Goal: Task Accomplishment & Management: Use online tool/utility

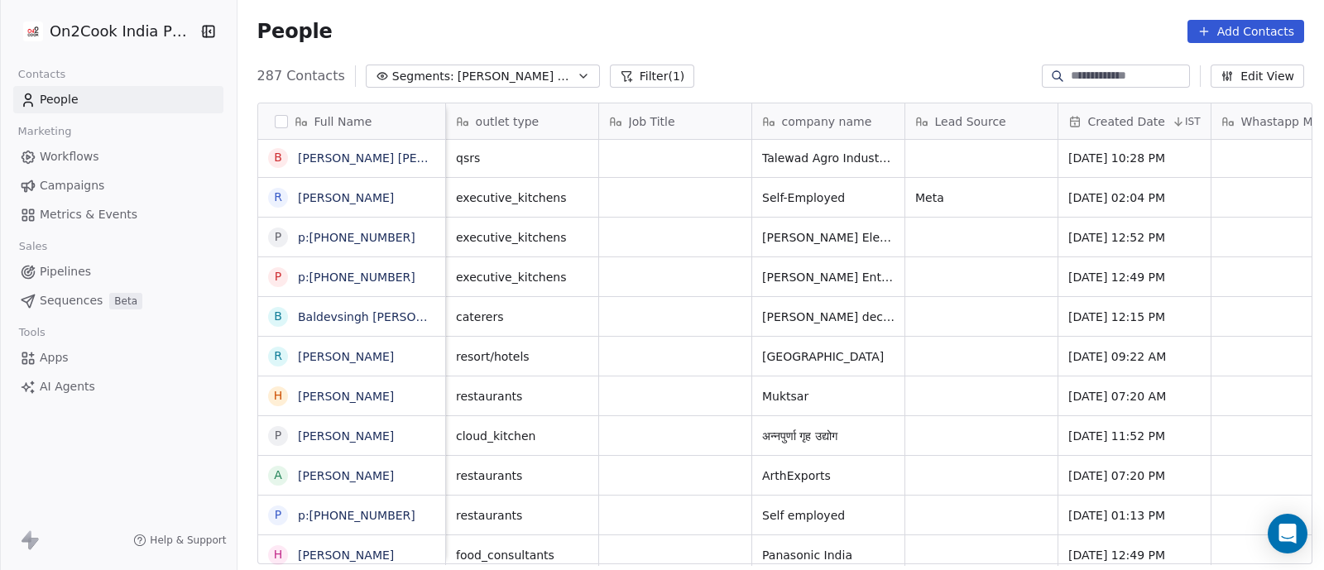
scroll to position [486, 1079]
click at [55, 269] on span "Pipelines" at bounding box center [65, 271] width 51 height 17
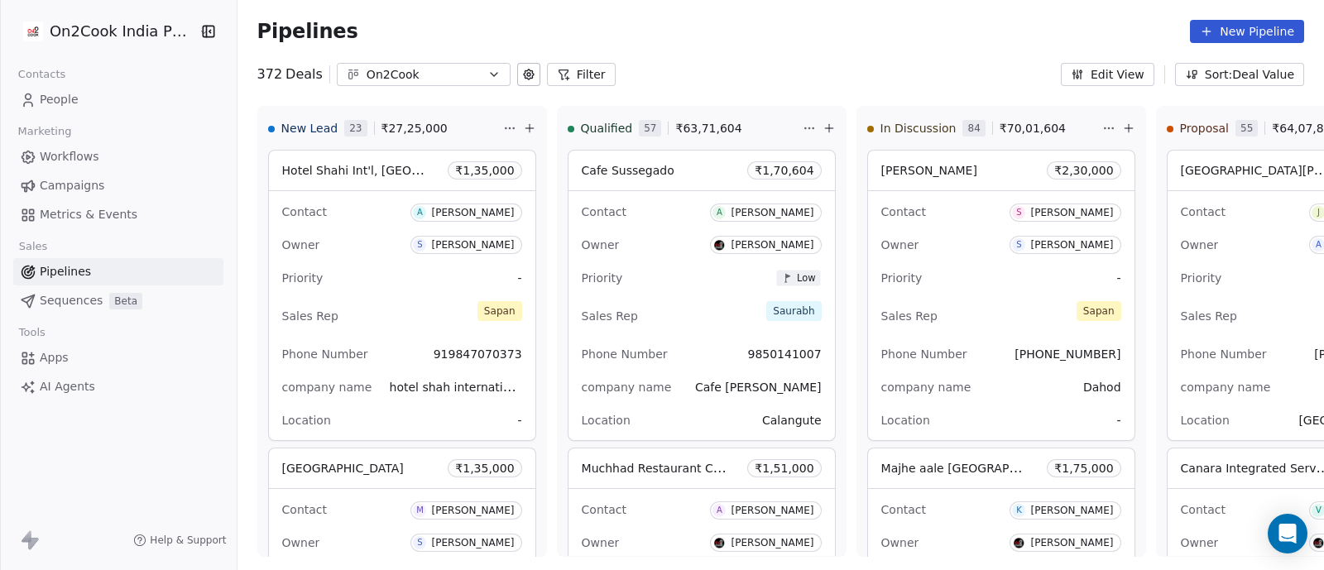
click at [572, 80] on button "Filter" at bounding box center [581, 74] width 69 height 23
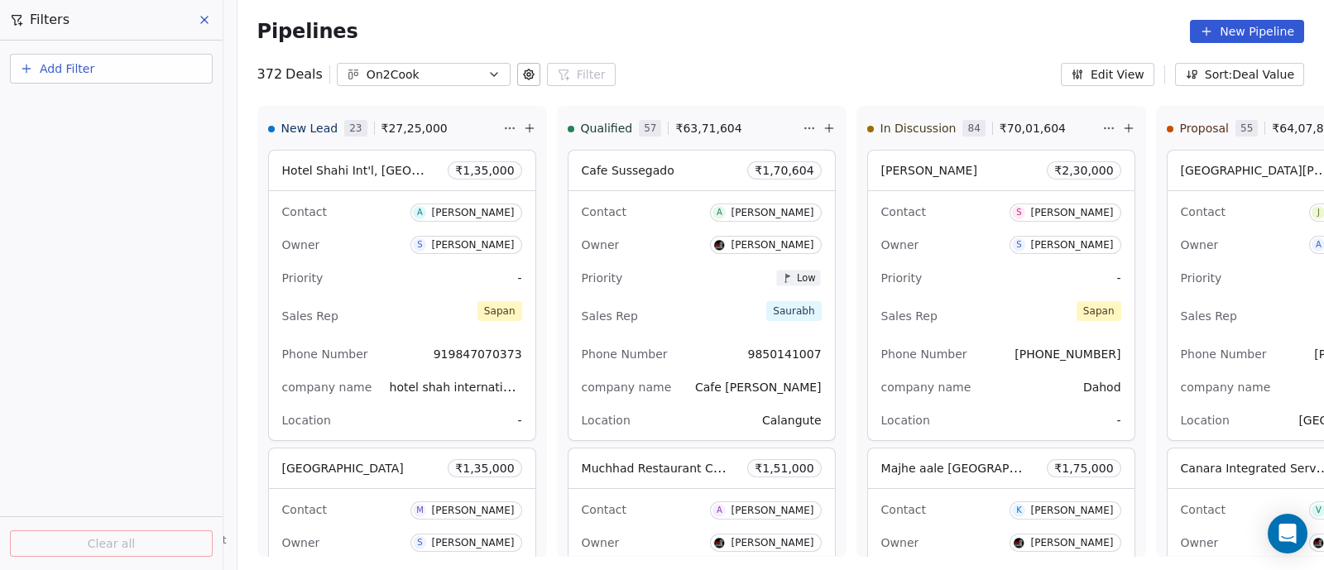
click at [67, 70] on span "Add Filter" at bounding box center [67, 68] width 55 height 17
click at [70, 99] on span "Deal properties" at bounding box center [71, 107] width 89 height 17
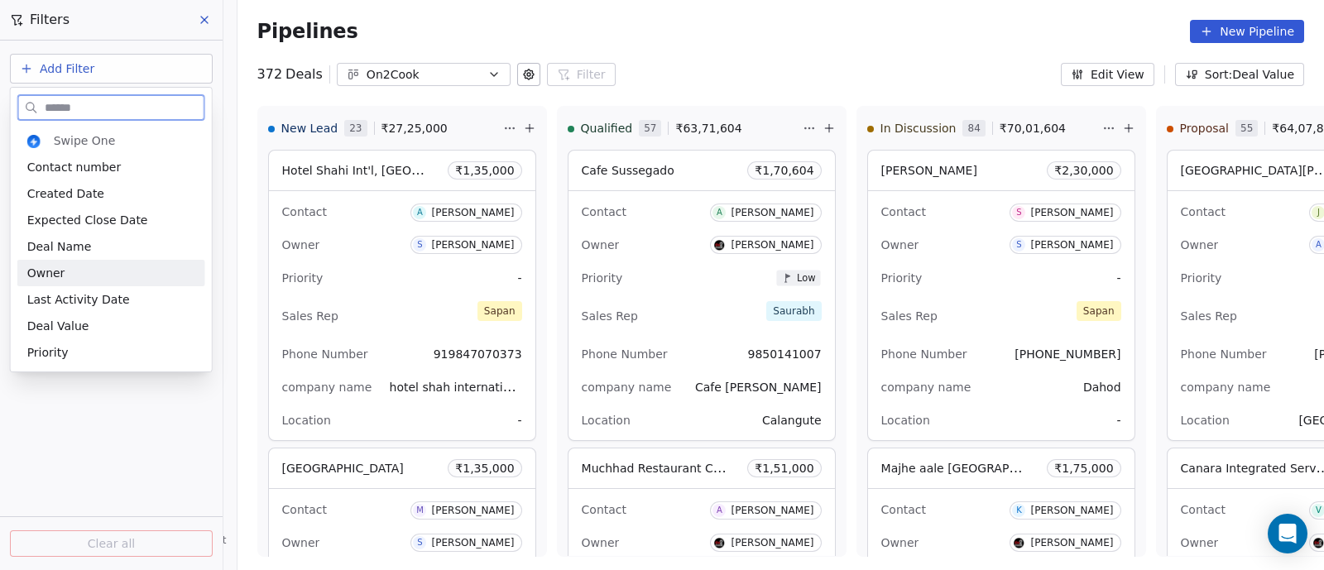
click at [61, 275] on span "Owner" at bounding box center [46, 273] width 38 height 17
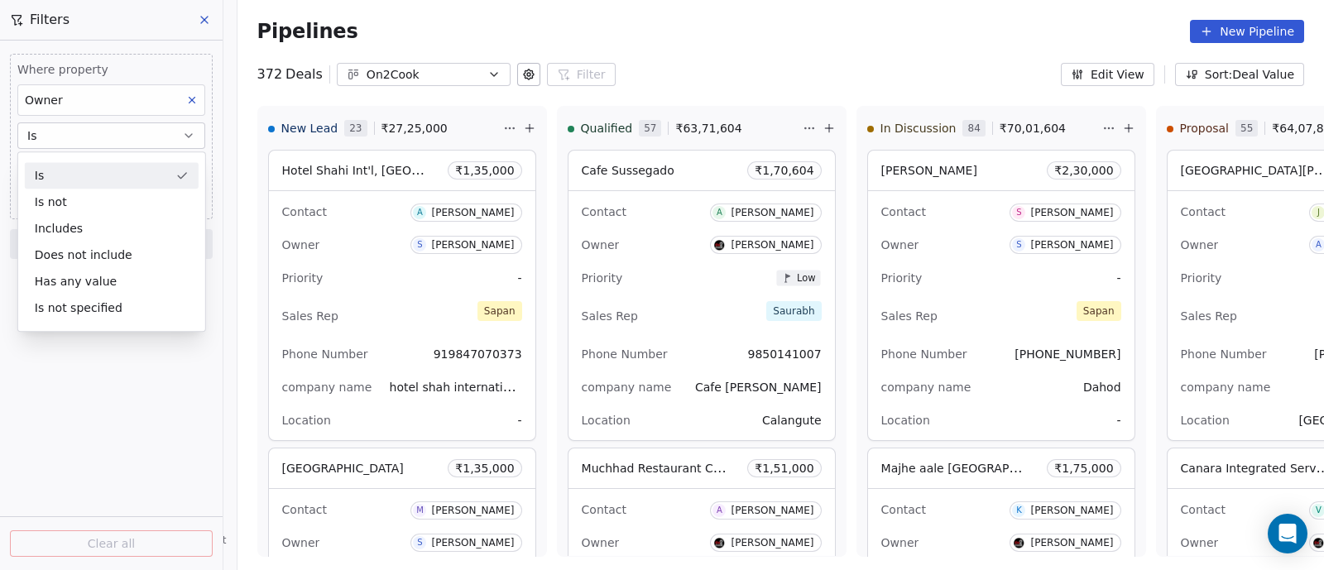
click at [109, 142] on button "Is" at bounding box center [111, 136] width 188 height 26
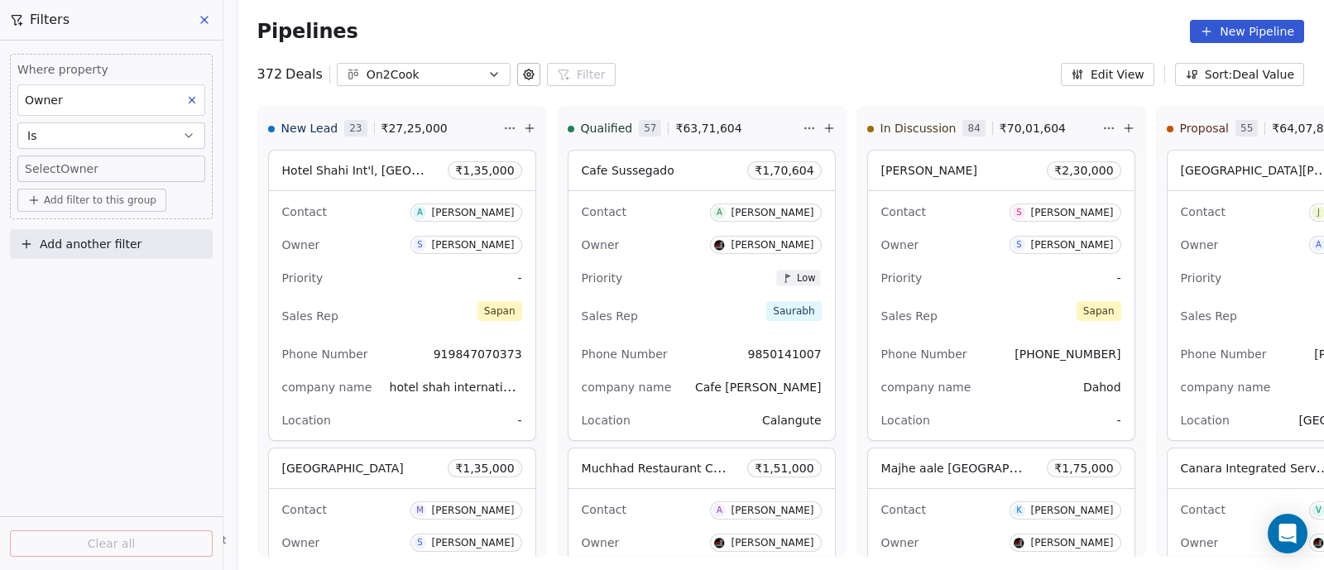
click at [172, 169] on body "On2Cook India Pvt. Ltd. Contacts People Marketing Workflows Campaigns Metrics &…" at bounding box center [662, 285] width 1324 height 570
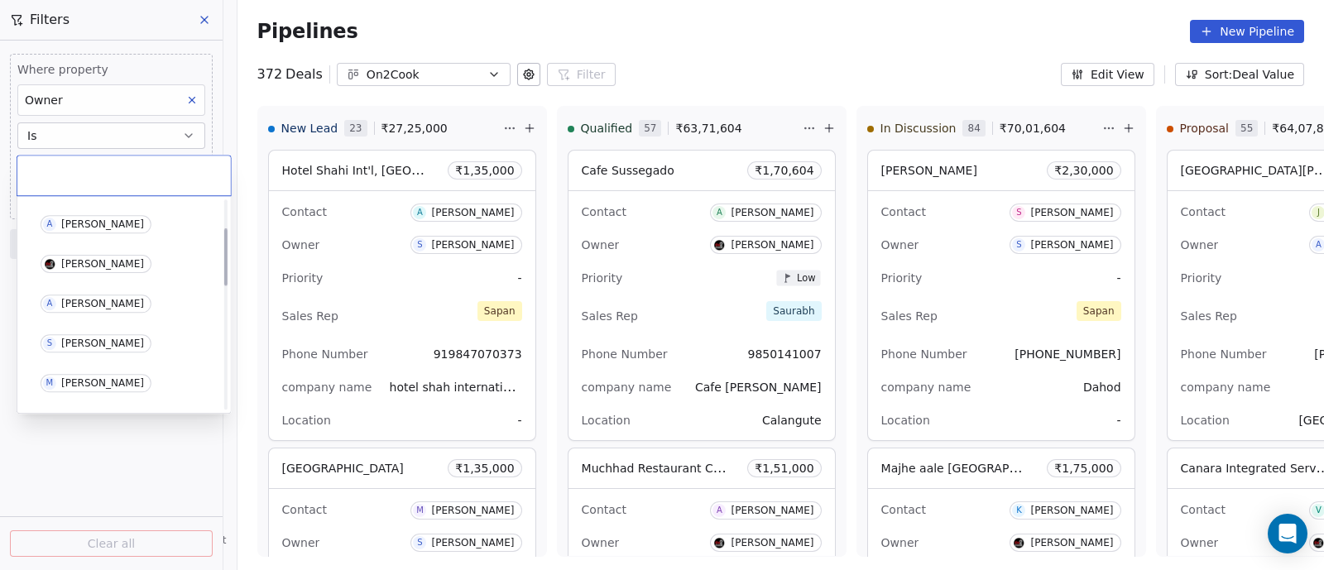
scroll to position [103, 0]
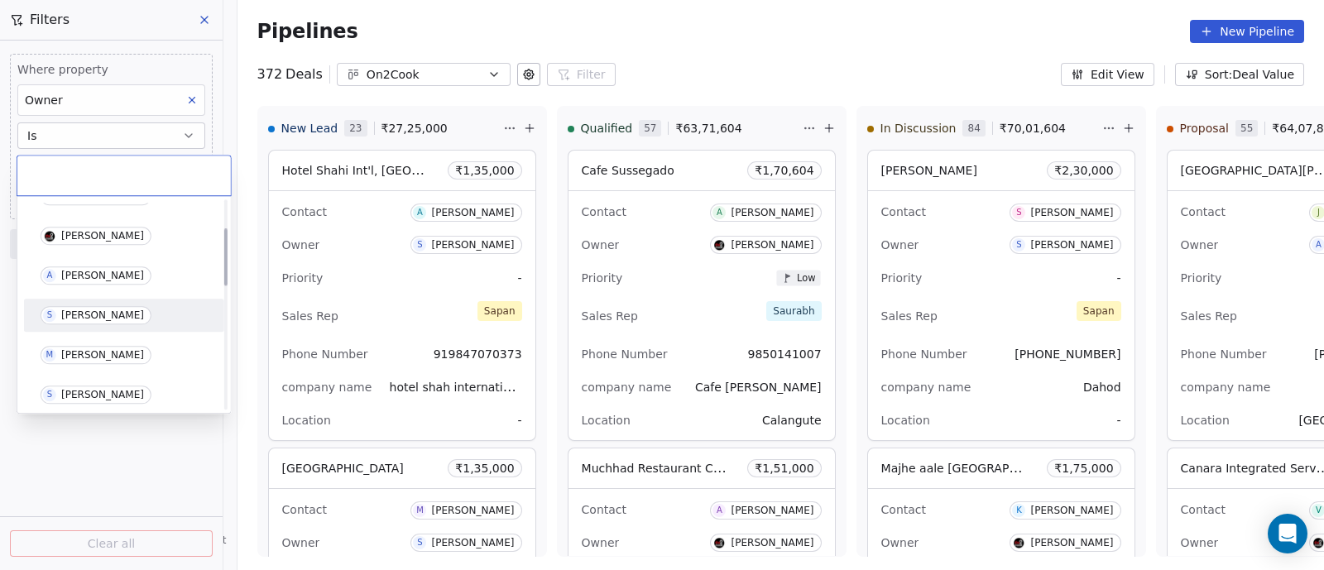
click at [75, 311] on div "[PERSON_NAME]" at bounding box center [102, 316] width 83 height 12
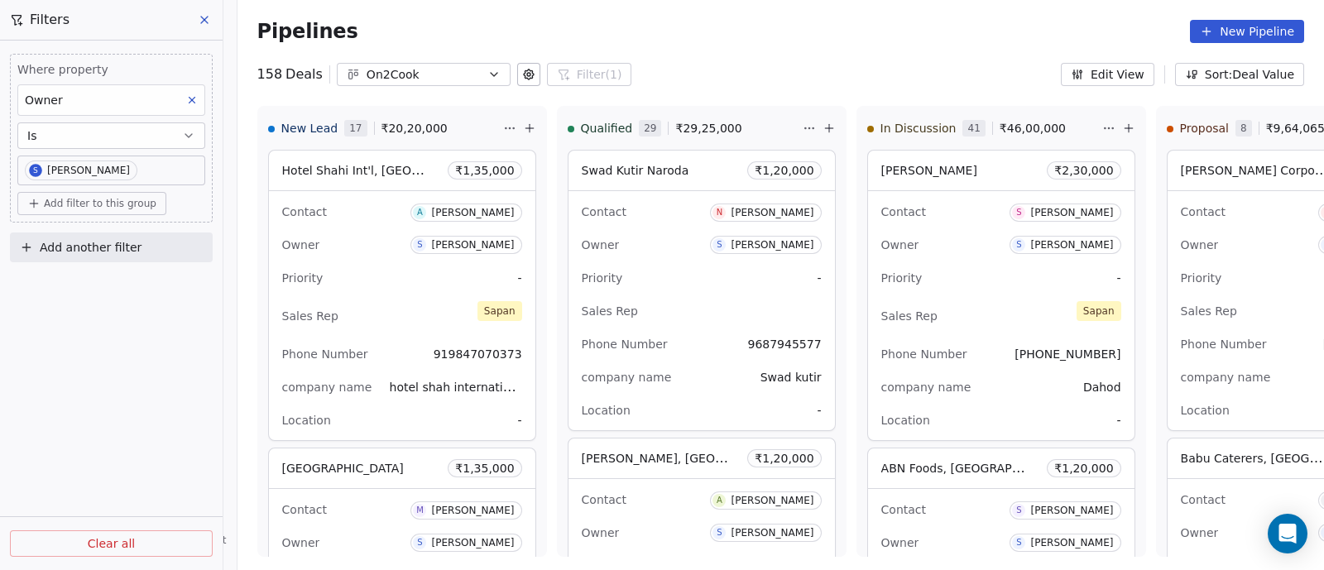
click at [205, 23] on icon at bounding box center [204, 19] width 13 height 13
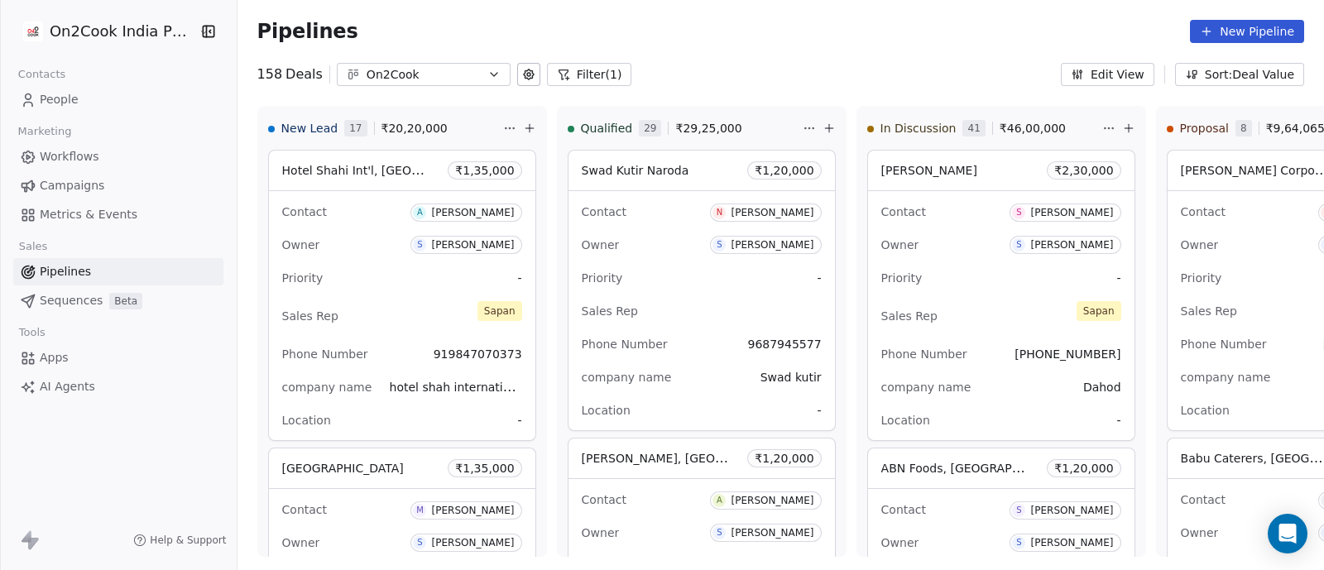
click at [488, 72] on icon "button" at bounding box center [494, 74] width 13 height 13
click at [584, 78] on html "On2Cook India Pvt. Ltd. Contacts People Marketing Workflows Campaigns Metrics &…" at bounding box center [662, 285] width 1324 height 570
click at [68, 101] on span "People" at bounding box center [59, 99] width 39 height 17
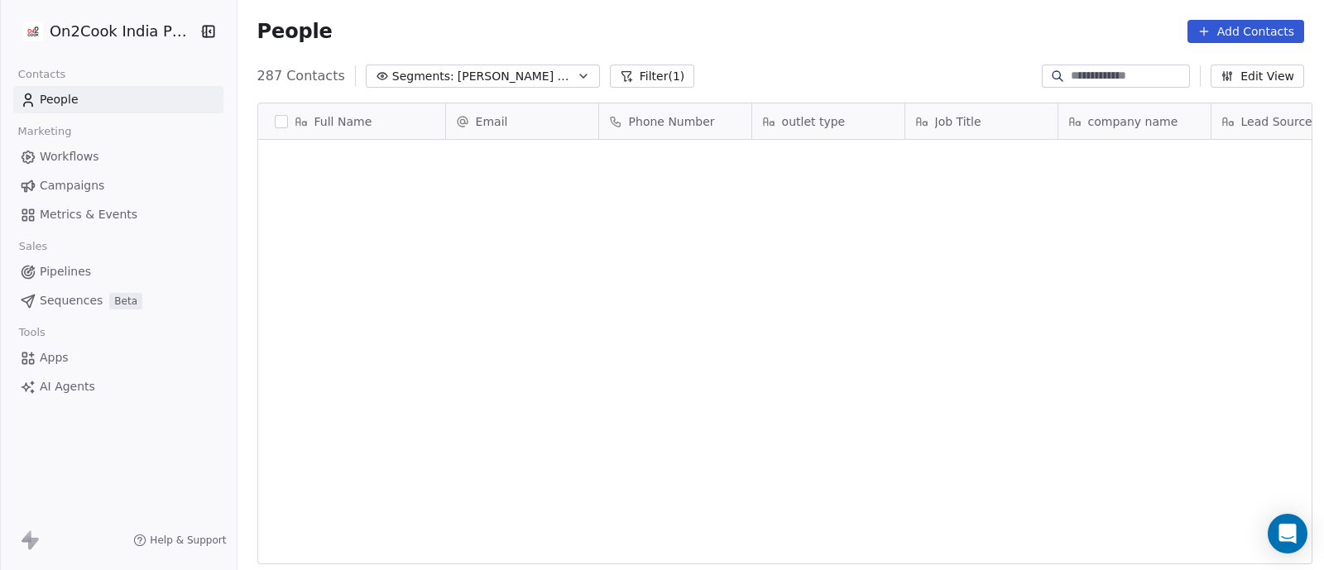
scroll to position [486, 1079]
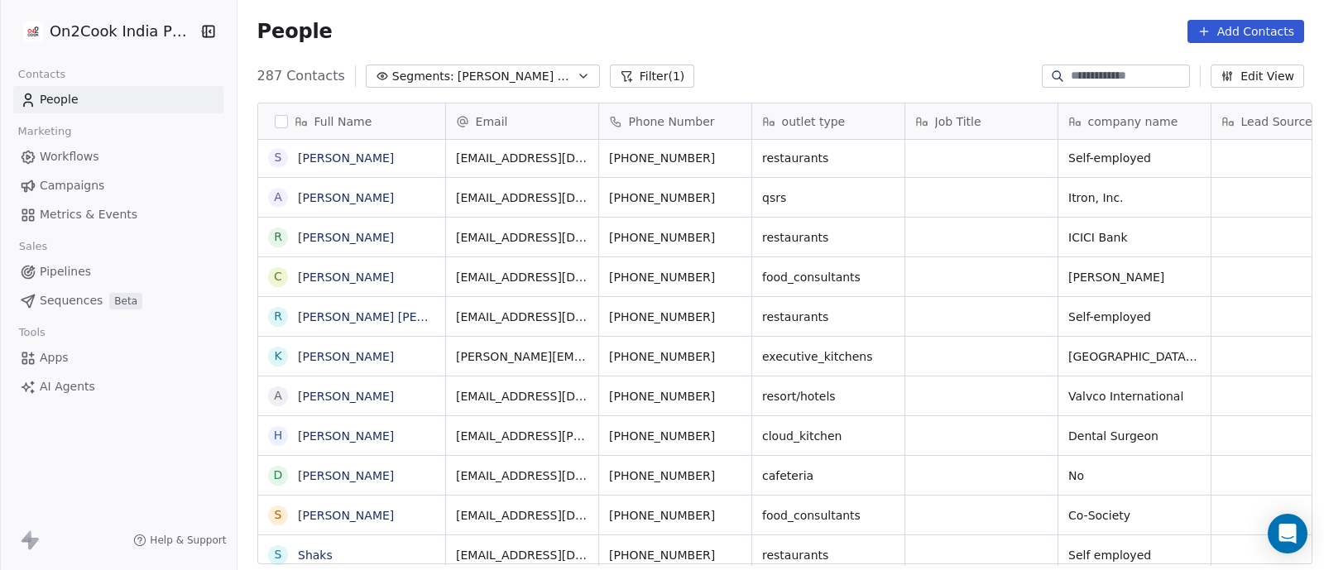
click at [577, 75] on icon "button" at bounding box center [583, 76] width 13 height 13
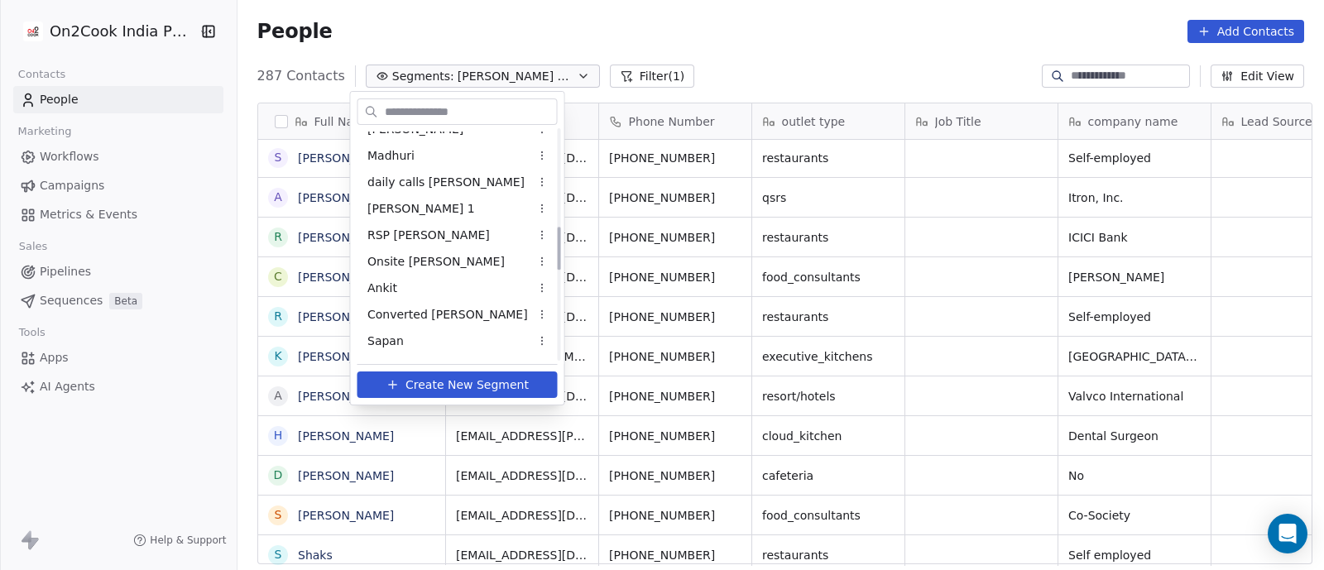
scroll to position [517, 0]
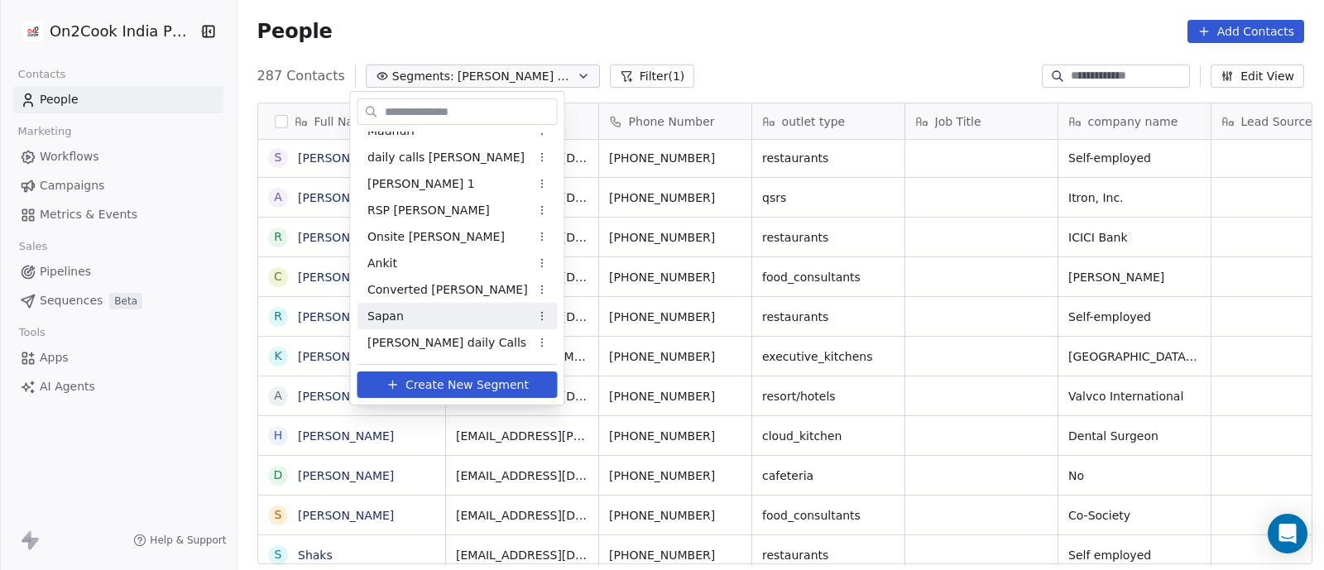
click at [374, 318] on span "Sapan" at bounding box center [386, 316] width 36 height 17
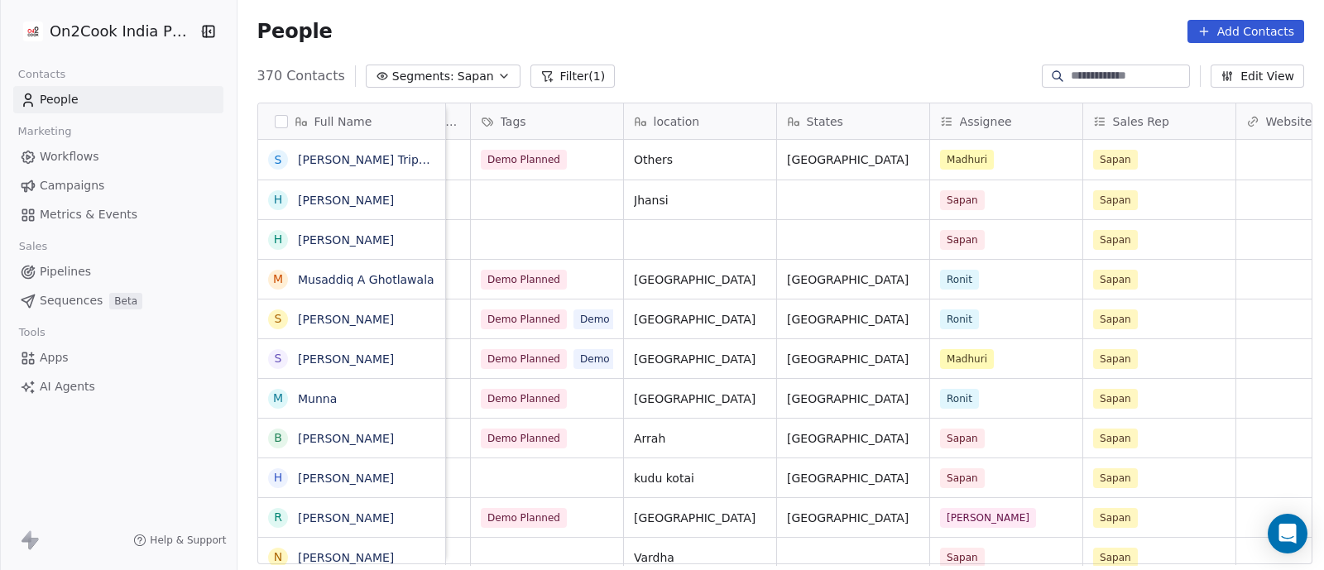
scroll to position [4, 1202]
click at [576, 151] on div "Demo Planned" at bounding box center [545, 160] width 152 height 40
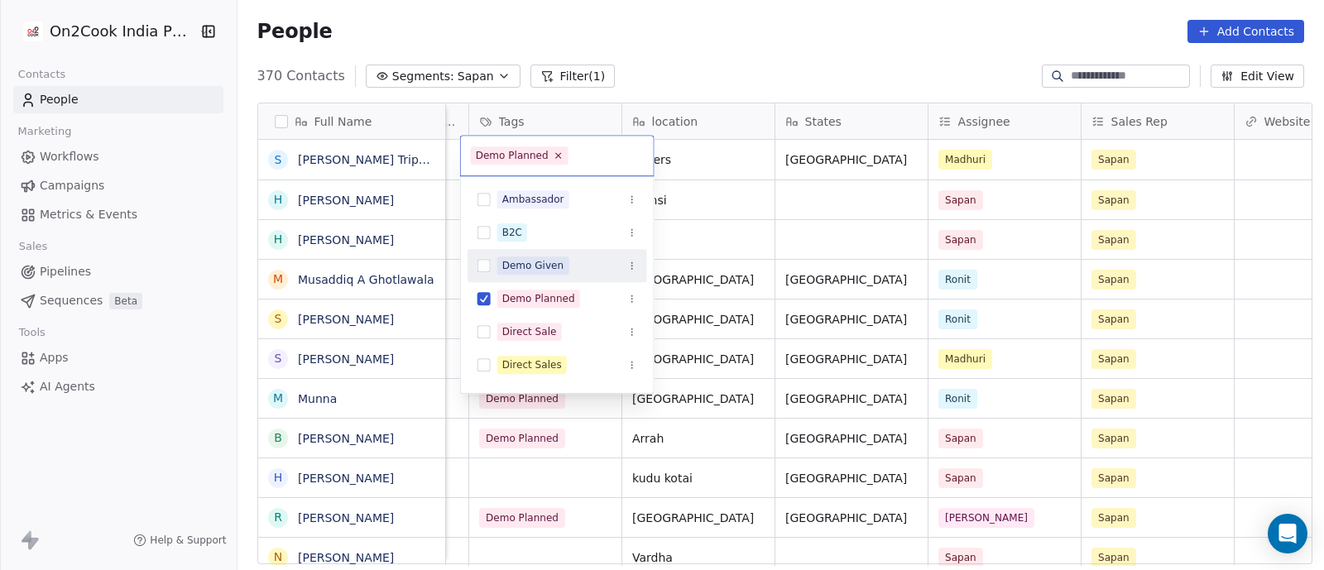
click at [521, 262] on div "Demo Given" at bounding box center [533, 265] width 62 height 15
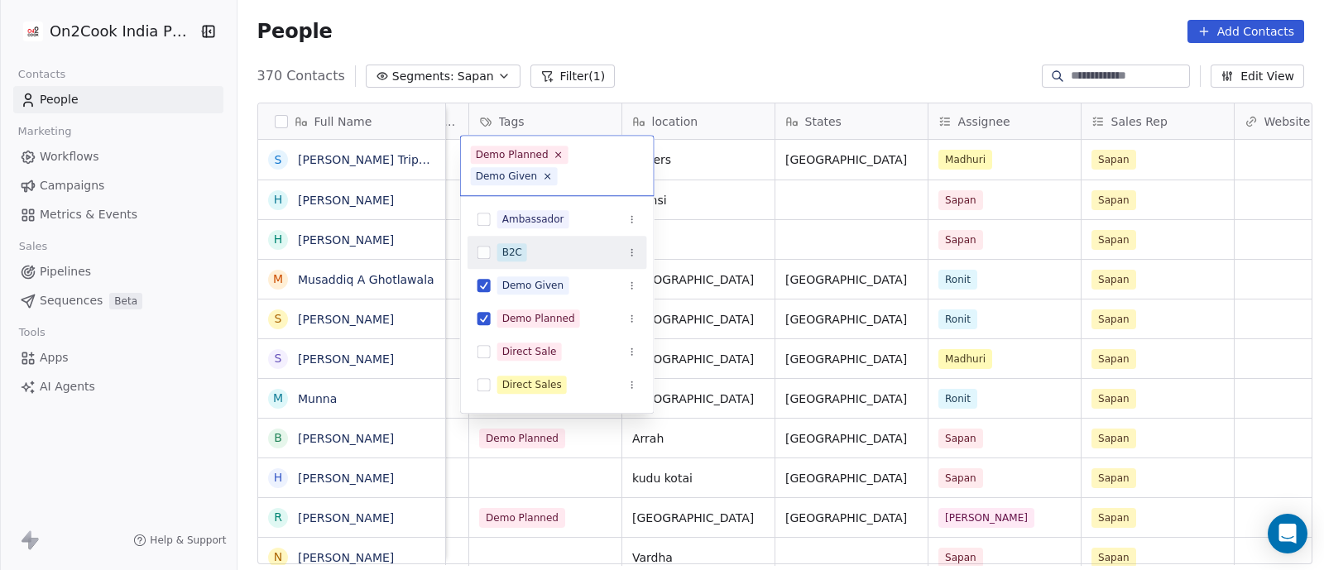
scroll to position [2, 0]
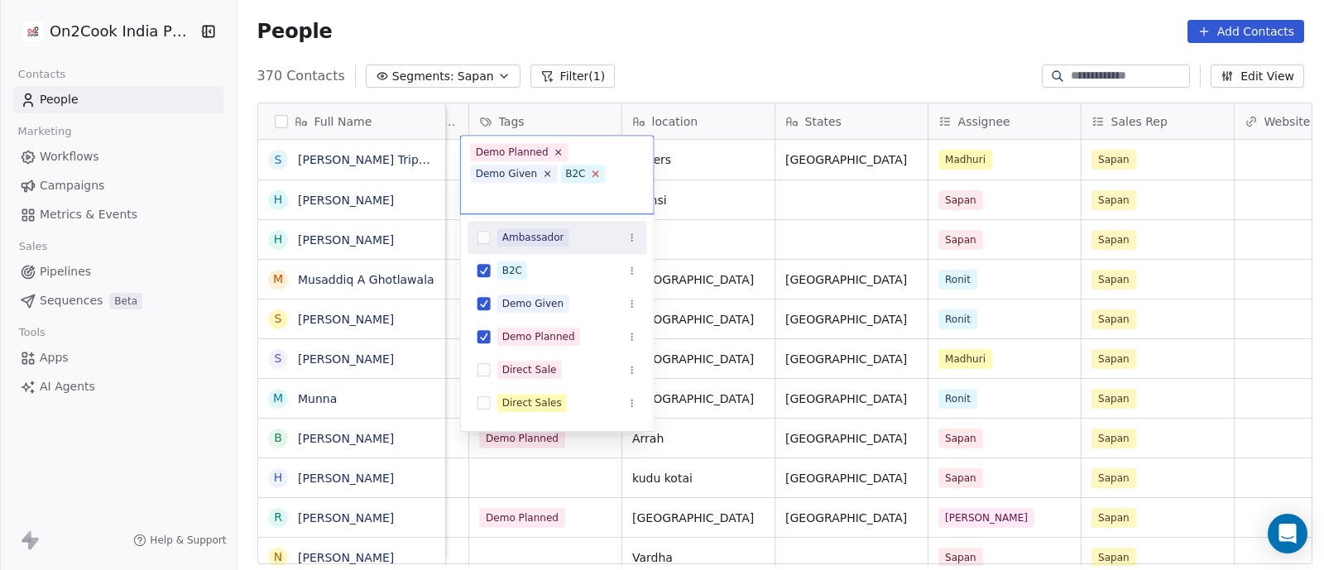
click at [592, 173] on icon at bounding box center [595, 174] width 11 height 11
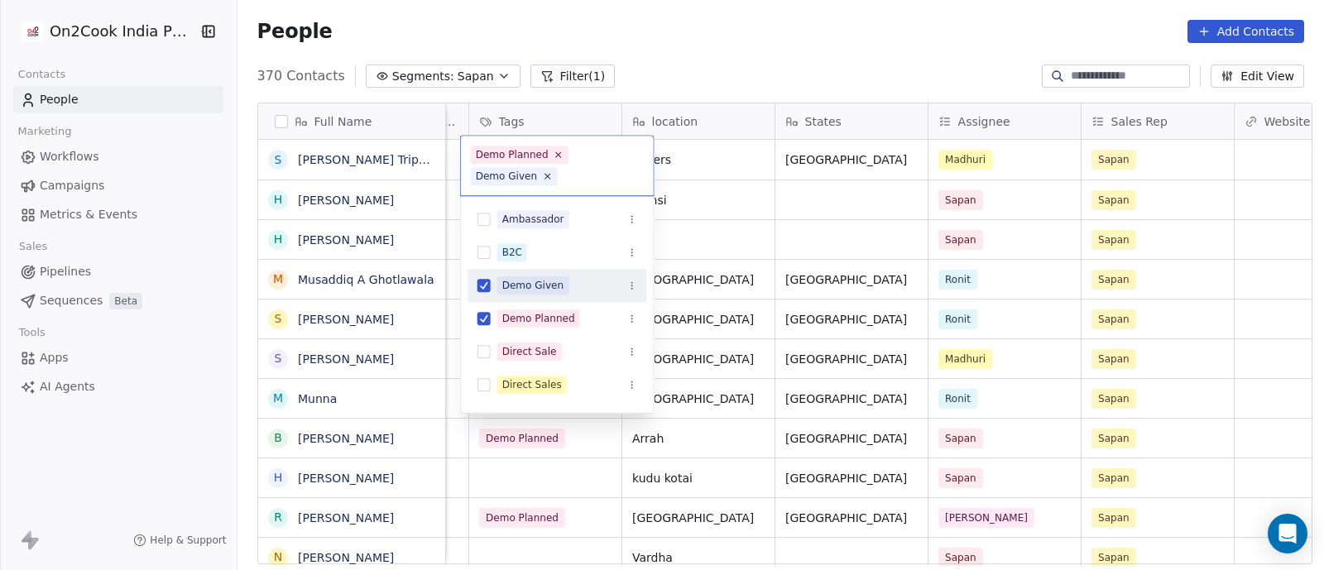
click at [719, 250] on html "On2Cook India Pvt. Ltd. Contacts People Marketing Workflows Campaigns Metrics &…" at bounding box center [662, 285] width 1324 height 570
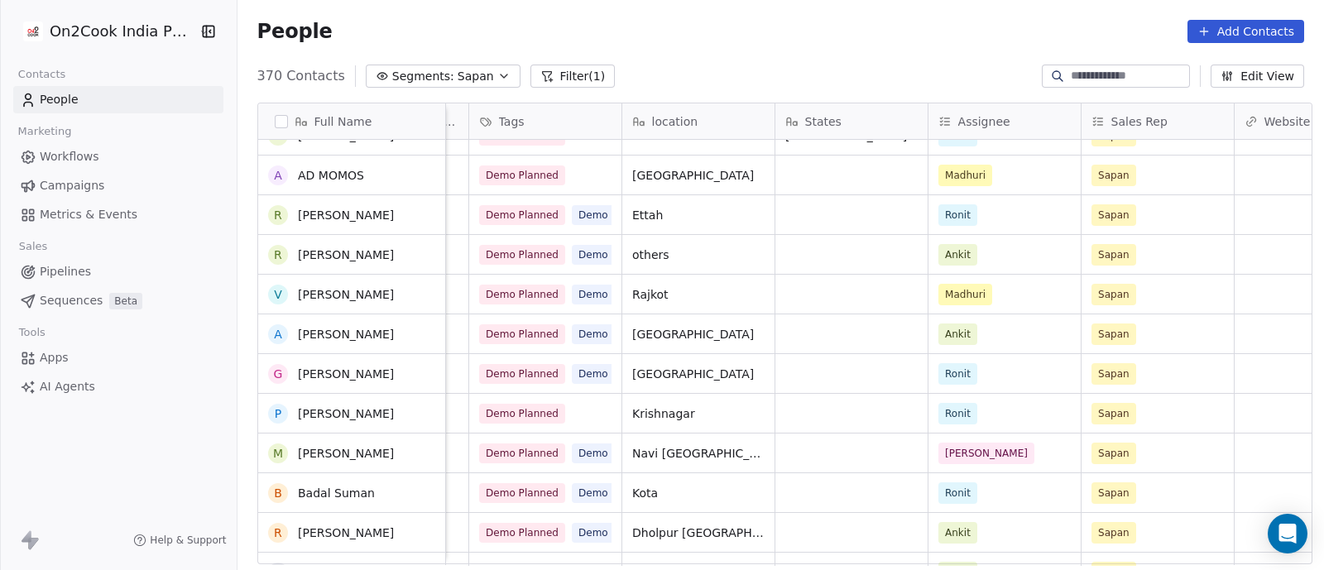
scroll to position [511, 0]
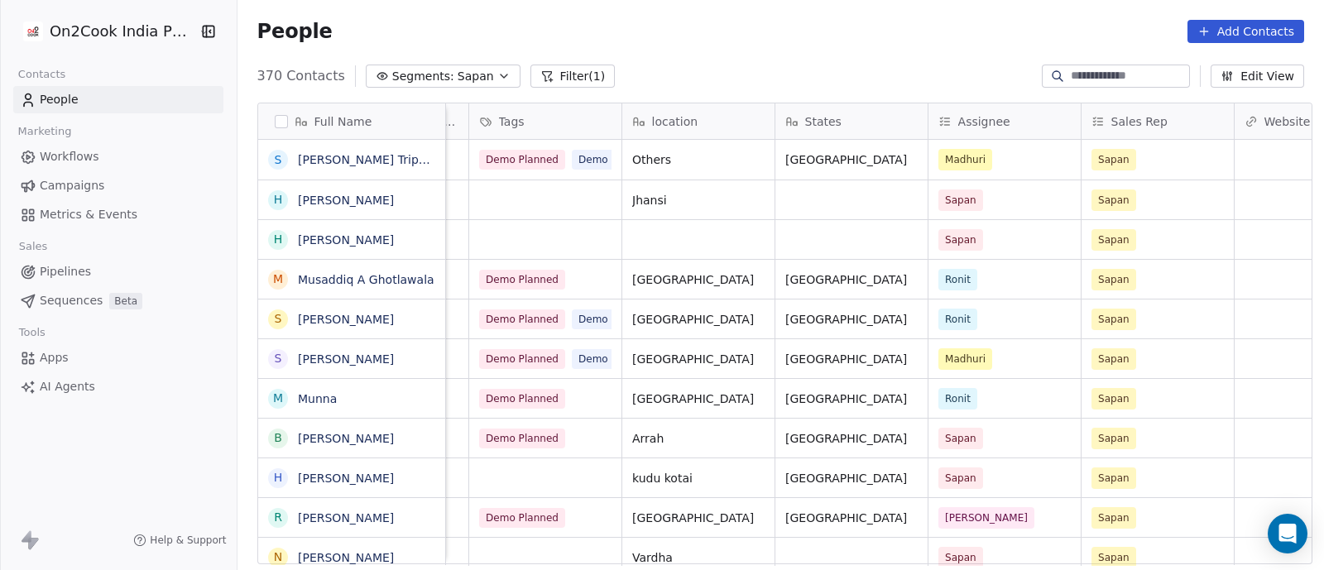
click at [1084, 79] on input at bounding box center [1129, 76] width 116 height 17
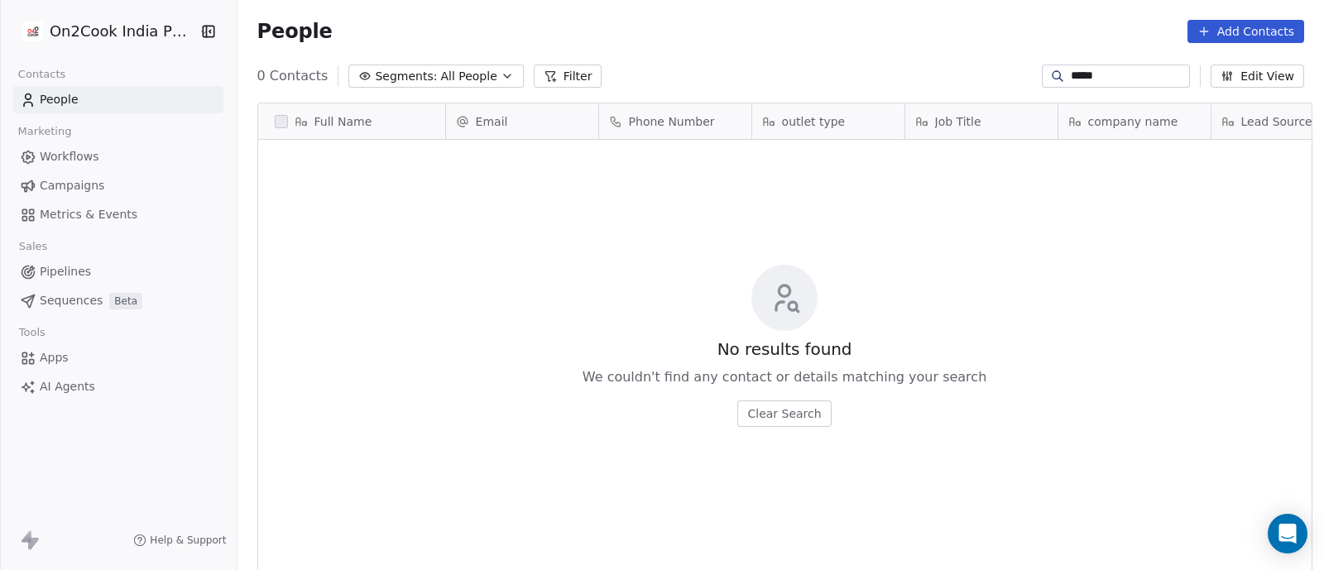
scroll to position [486, 1079]
drag, startPoint x: 1094, startPoint y: 70, endPoint x: 1052, endPoint y: 73, distance: 42.3
click at [1052, 73] on div "*****" at bounding box center [1116, 76] width 148 height 23
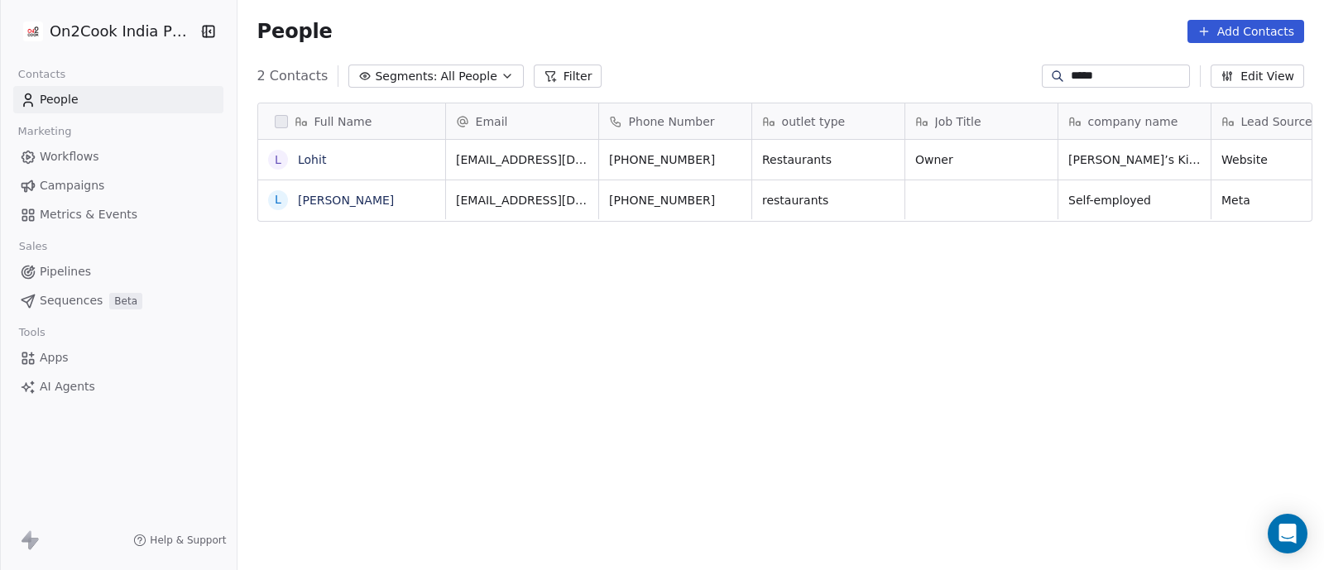
type input "*****"
click at [385, 151] on span "Lohit" at bounding box center [352, 159] width 106 height 17
click at [674, 59] on html "On2Cook India Pvt. Ltd. Contacts People Marketing Workflows Campaigns Metrics &…" at bounding box center [662, 285] width 1324 height 570
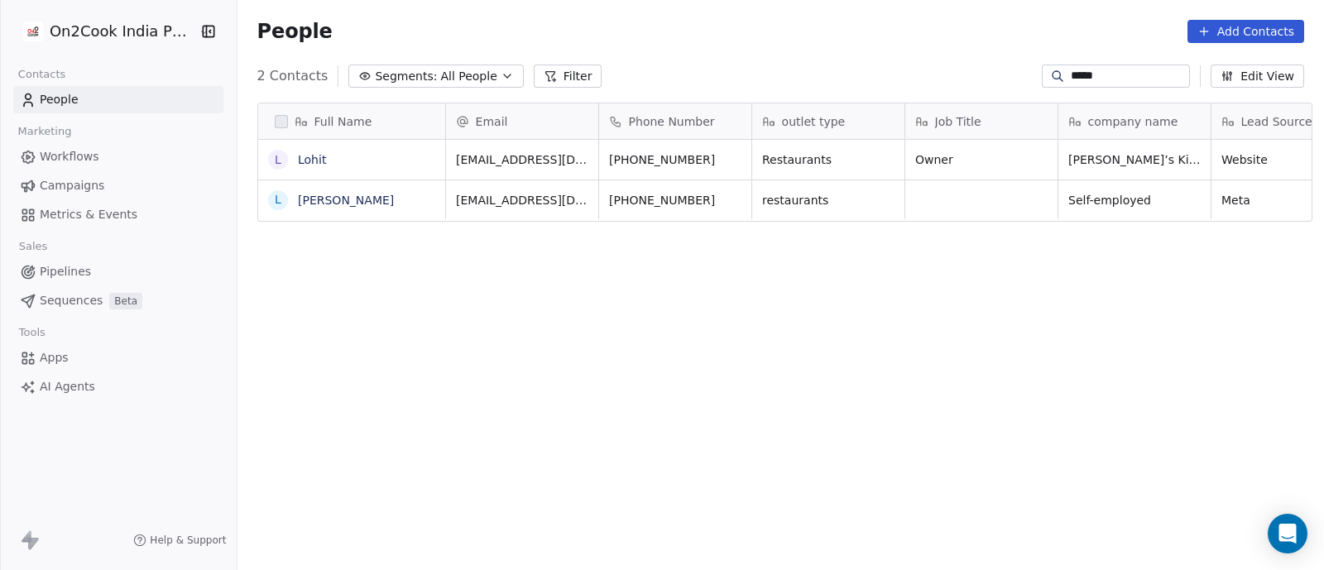
click at [1257, 79] on button "Edit View" at bounding box center [1258, 76] width 94 height 23
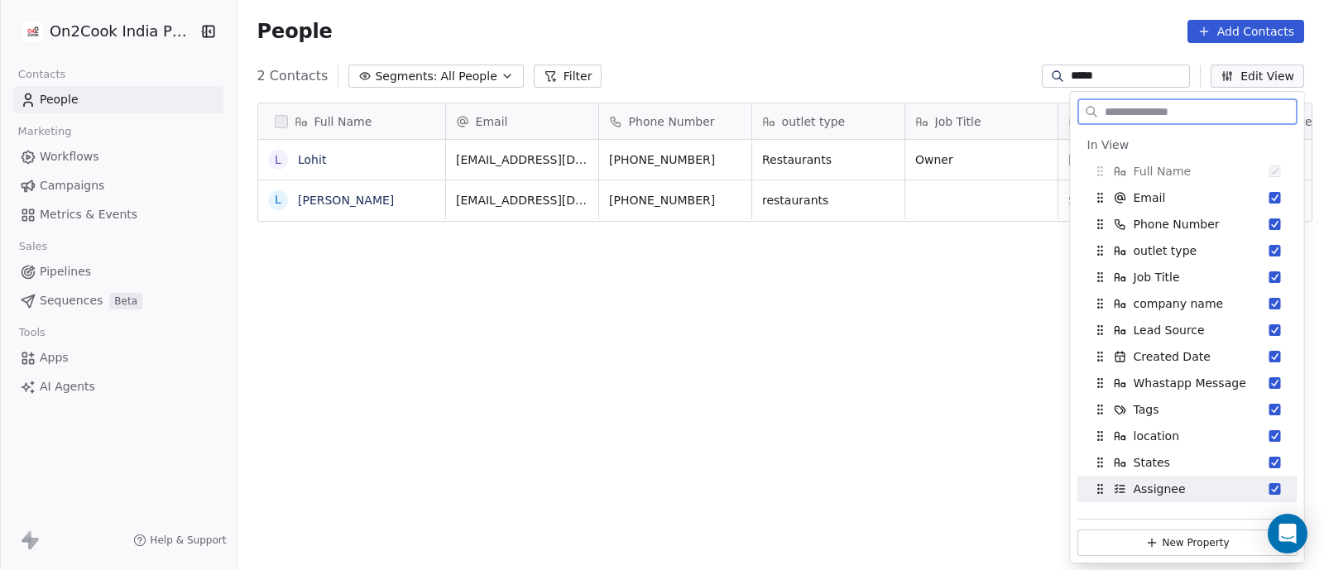
click at [1156, 488] on span "Assignee" at bounding box center [1160, 489] width 52 height 17
click at [1156, 488] on span "Sales Rep" at bounding box center [1162, 489] width 56 height 17
click at [1217, 456] on div "States" at bounding box center [1187, 463] width 207 height 26
click at [1098, 469] on div "Website" at bounding box center [1137, 462] width 86 height 17
click at [1098, 469] on div "zomato link" at bounding box center [1147, 462] width 107 height 17
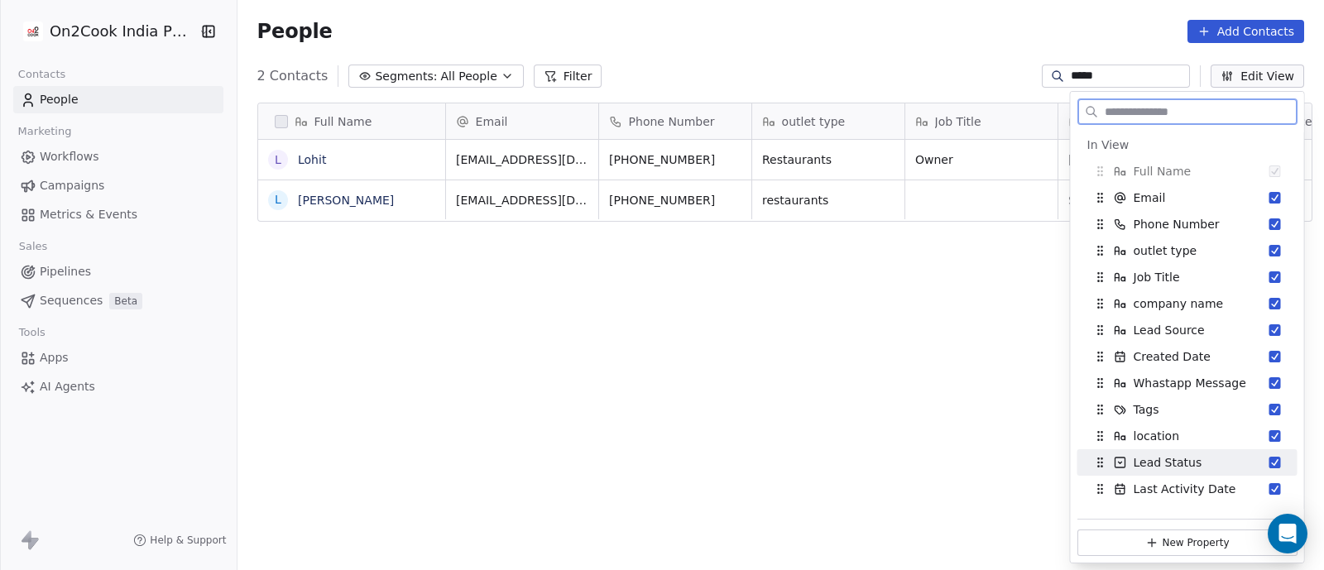
click at [1098, 469] on div "Lead Status" at bounding box center [1148, 462] width 108 height 17
click at [1264, 78] on button "Edit View" at bounding box center [1258, 76] width 94 height 23
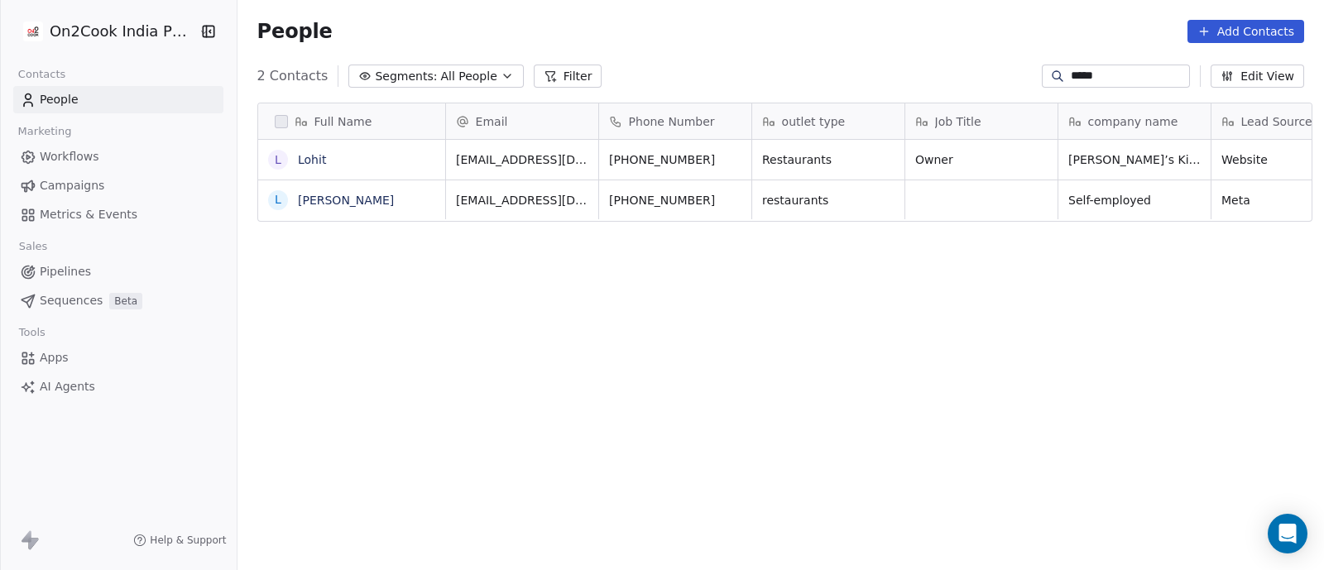
click at [1264, 78] on button "Edit View" at bounding box center [1258, 76] width 94 height 23
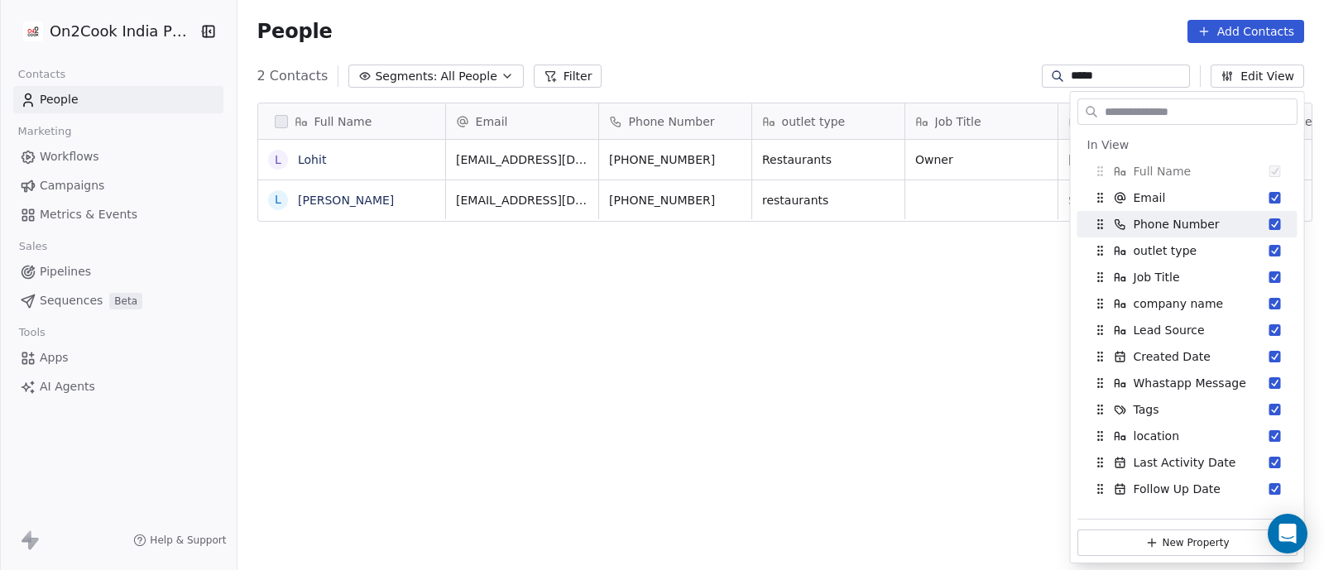
click at [993, 273] on div "Full Name L [PERSON_NAME] Email Phone Number outlet type Job Title company name…" at bounding box center [781, 340] width 1087 height 502
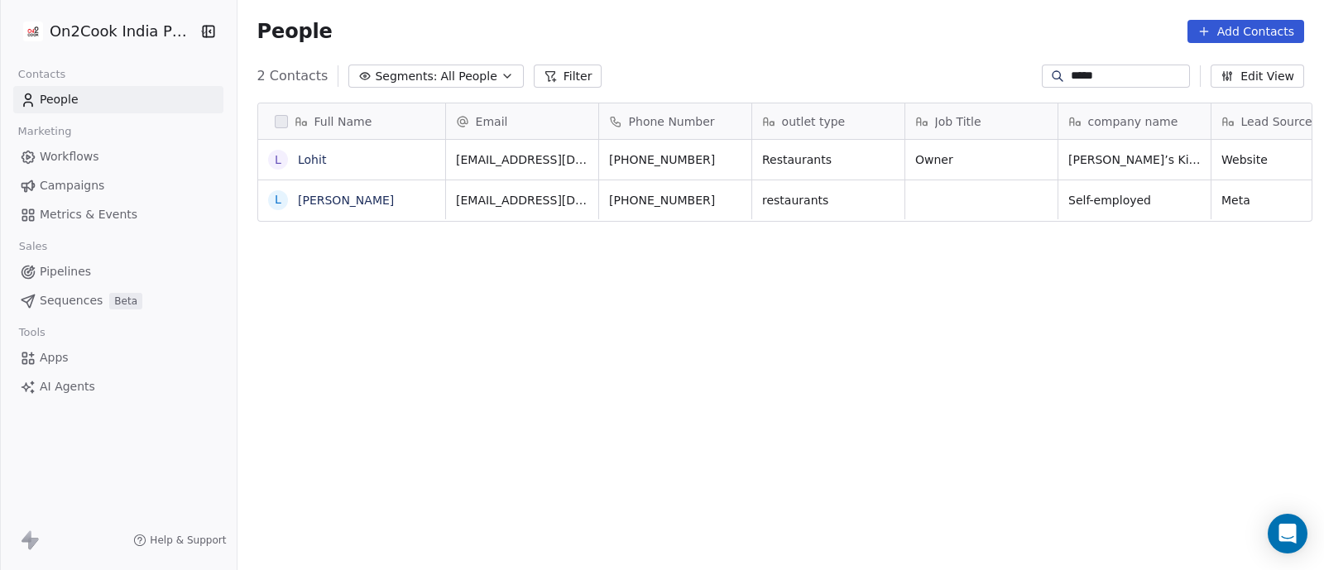
click at [1236, 29] on button "Add Contacts" at bounding box center [1246, 31] width 117 height 23
click at [268, 123] on html "On2Cook India Pvt. Ltd. Contacts People Marketing Workflows Campaigns Metrics &…" at bounding box center [662, 285] width 1324 height 570
click at [730, 353] on div "Full Name L [PERSON_NAME] Email Phone Number outlet type Job Title company name…" at bounding box center [781, 340] width 1087 height 502
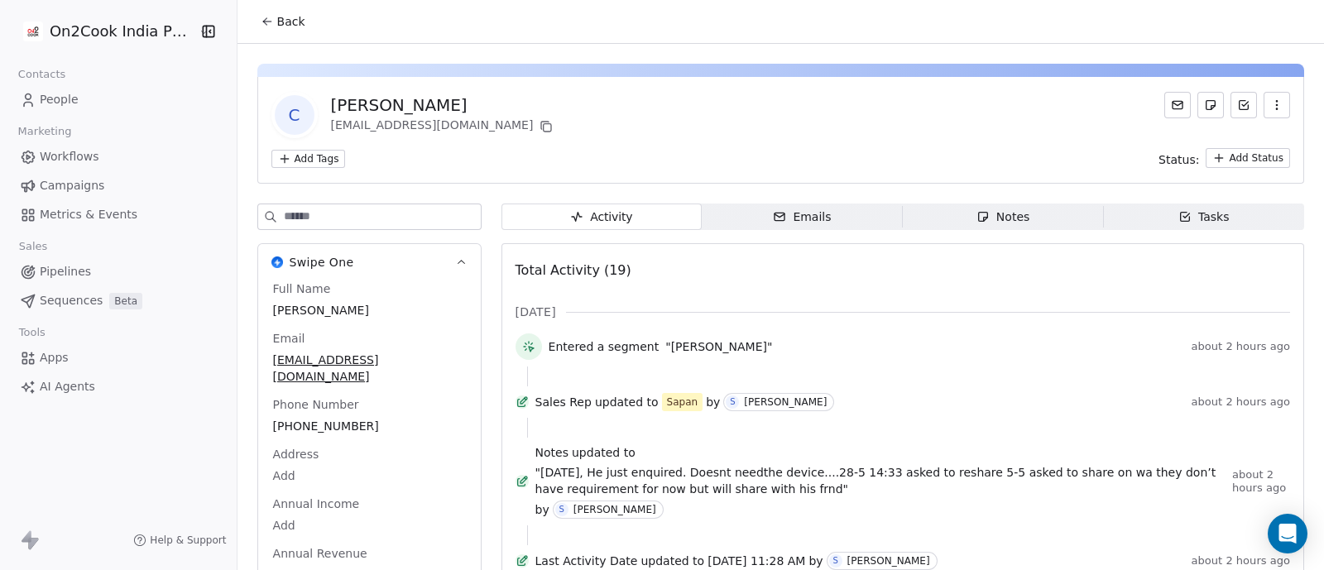
click at [55, 268] on span "Pipelines" at bounding box center [65, 271] width 51 height 17
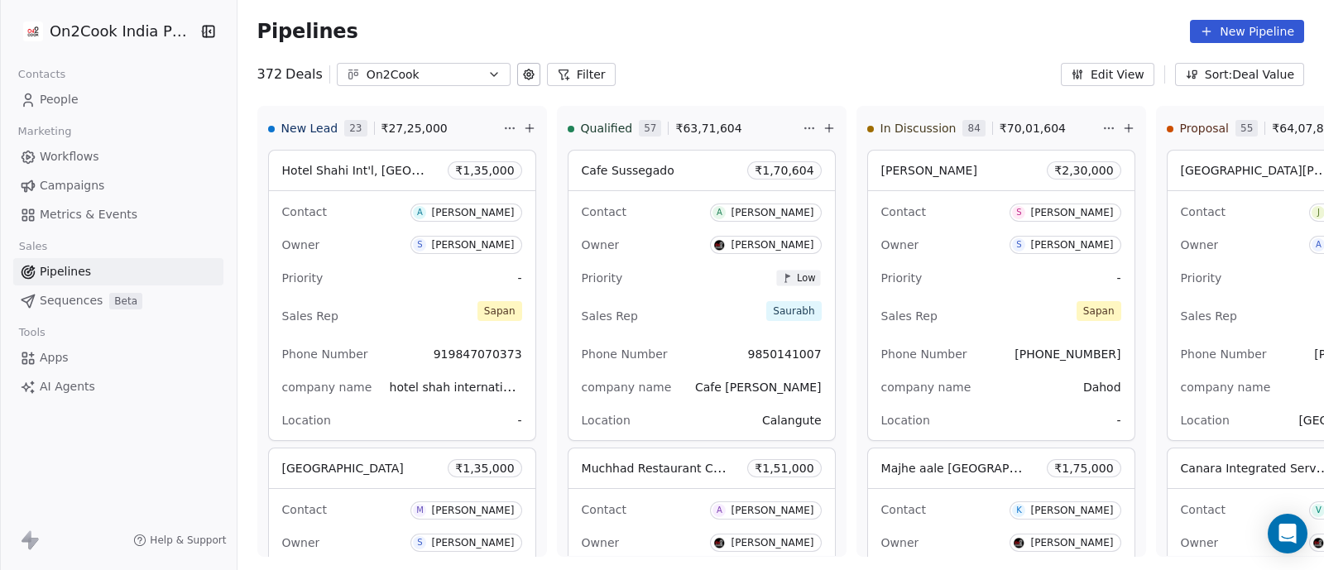
click at [574, 75] on button "Filter" at bounding box center [581, 74] width 69 height 23
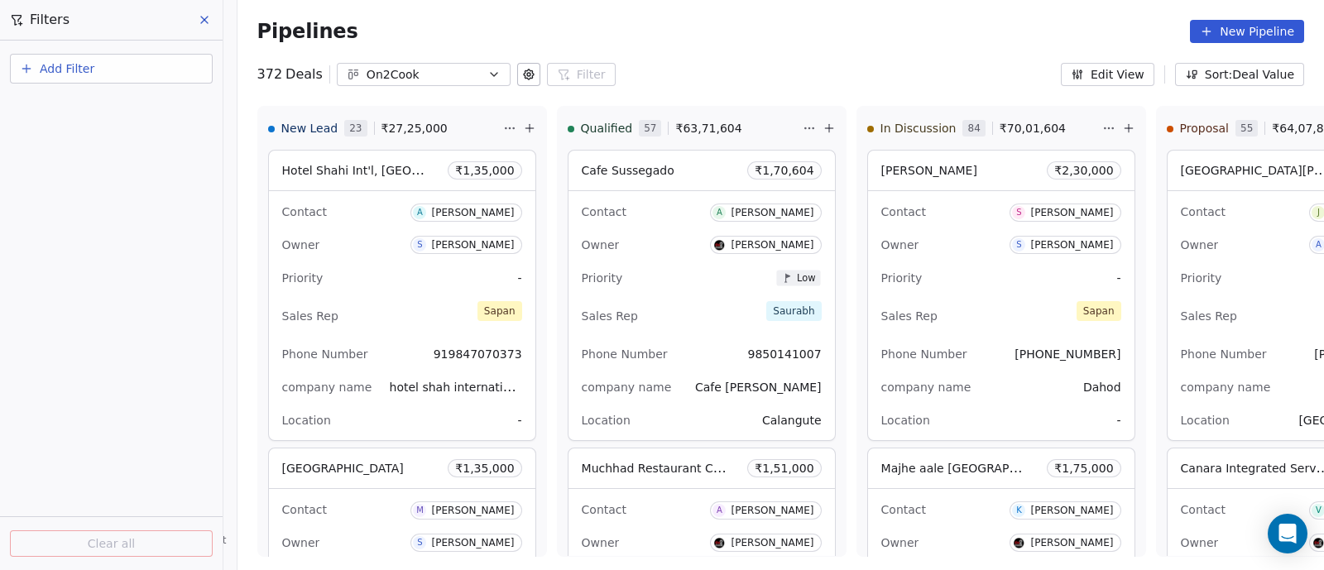
click at [66, 66] on span "Add Filter" at bounding box center [67, 68] width 55 height 17
click at [65, 103] on span "Deal properties" at bounding box center [71, 107] width 89 height 17
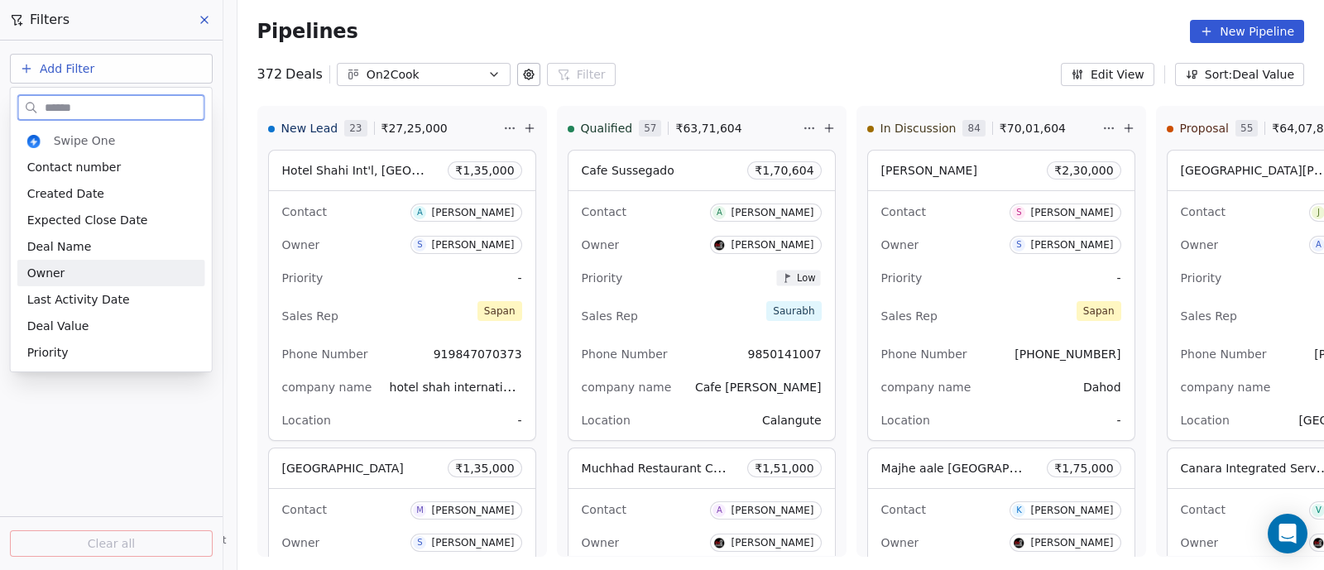
click at [57, 275] on span "Owner" at bounding box center [46, 273] width 38 height 17
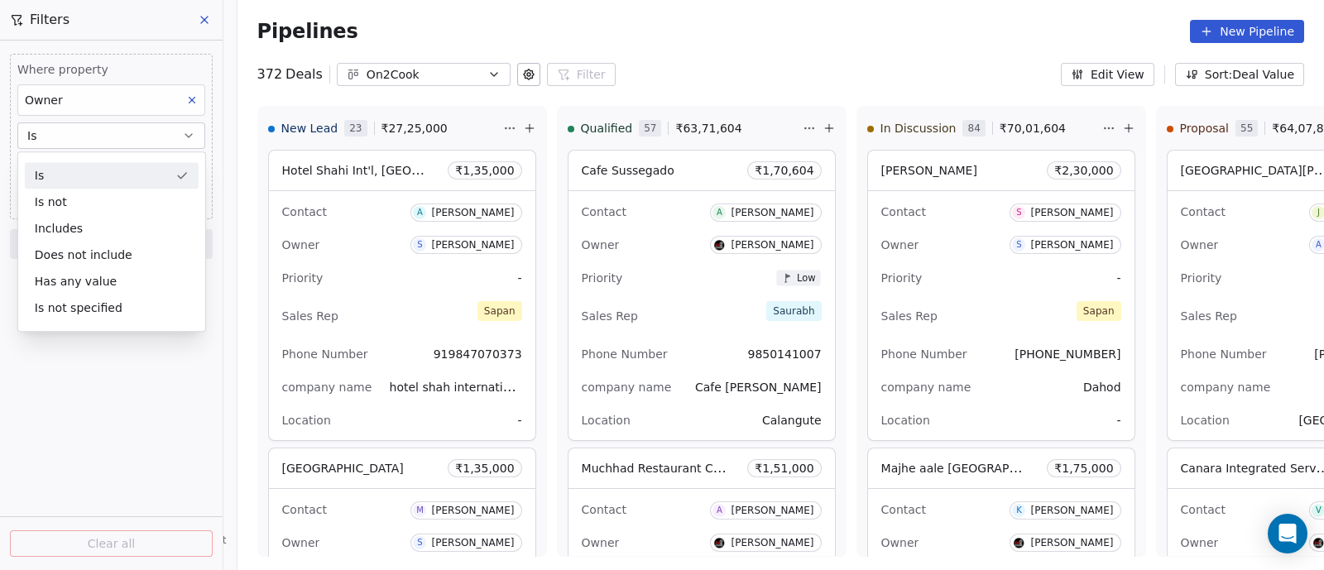
click at [144, 171] on div "Is" at bounding box center [112, 175] width 174 height 26
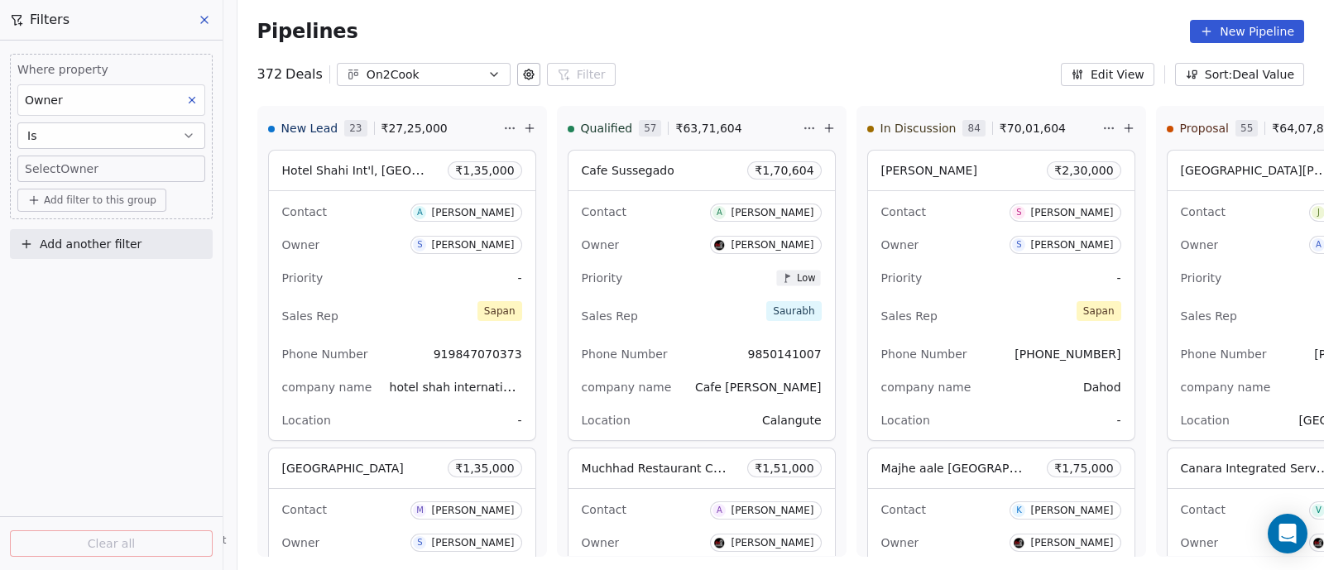
click at [144, 171] on body "On2Cook India Pvt. Ltd. Contacts People Marketing Workflows Campaigns Metrics &…" at bounding box center [662, 285] width 1324 height 570
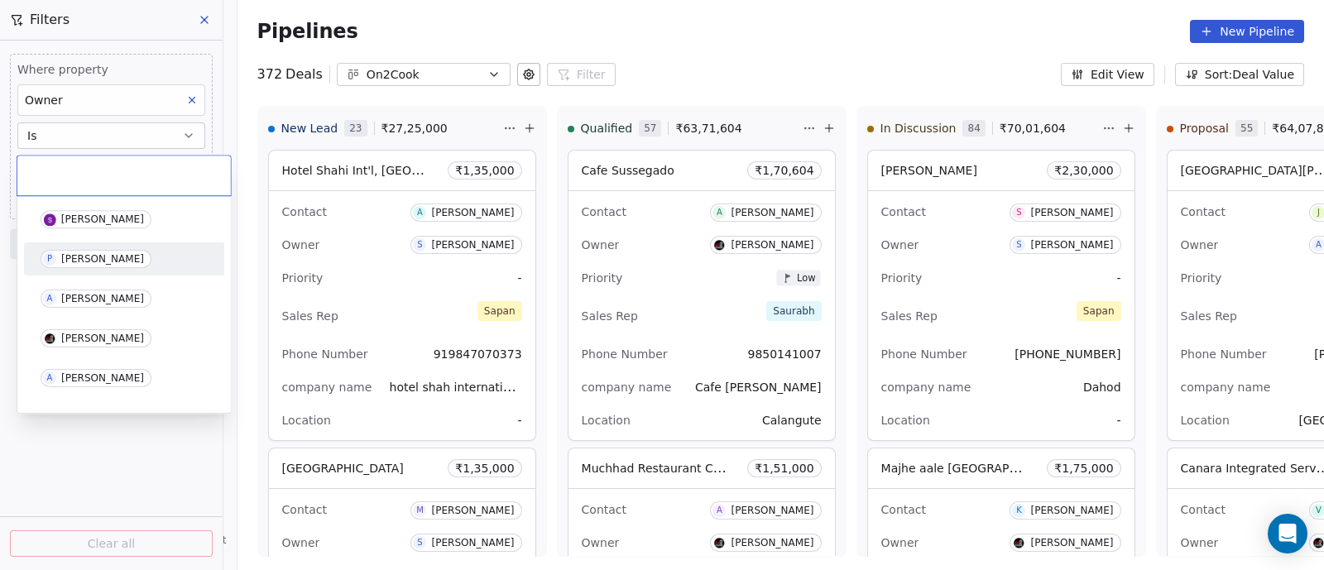
scroll to position [103, 0]
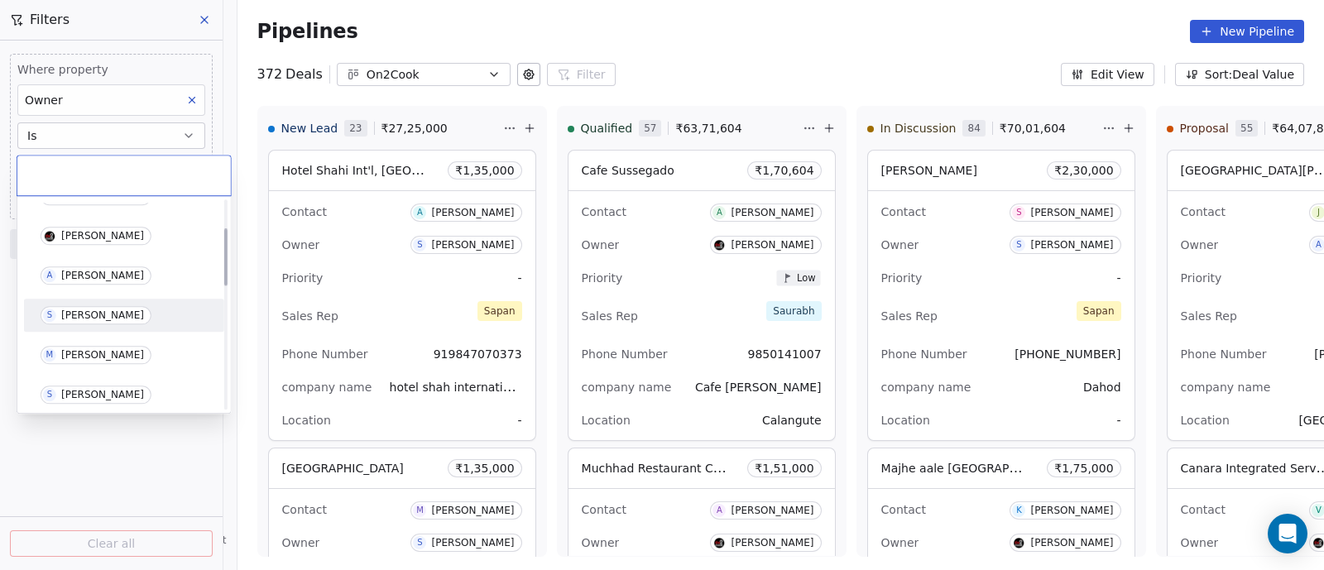
click at [95, 310] on div "[PERSON_NAME]" at bounding box center [102, 316] width 83 height 12
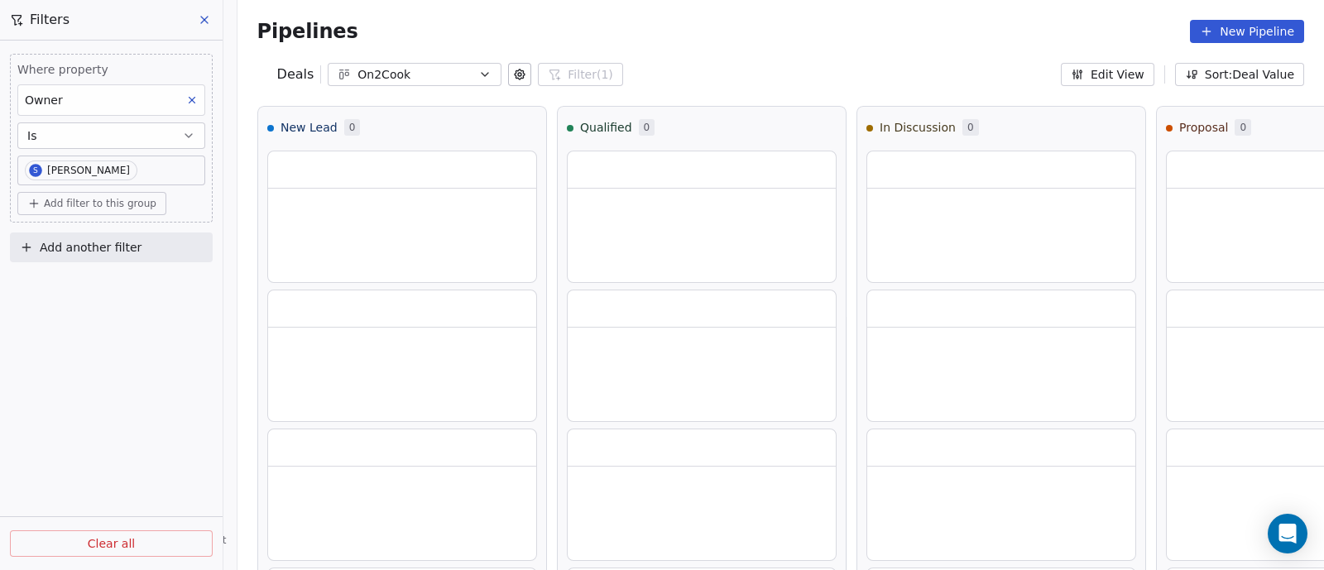
click at [101, 299] on div "Where property Owner Is S [PERSON_NAME] Add filter to this group Add another fi…" at bounding box center [111, 306] width 223 height 530
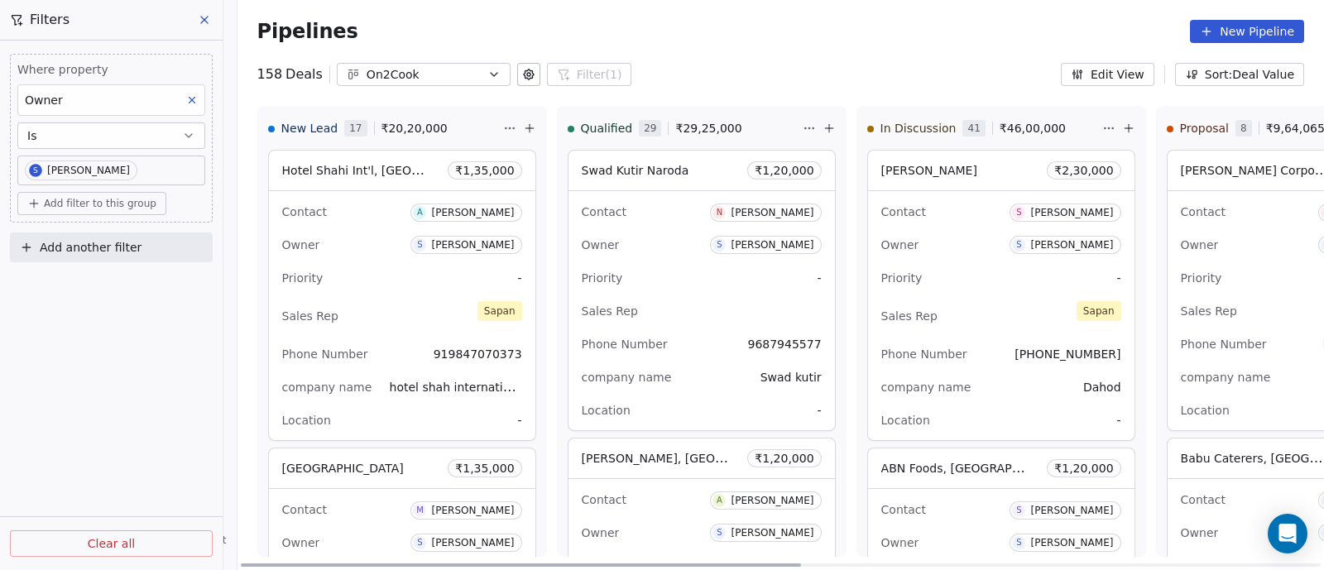
click at [289, 127] on span "New Lead" at bounding box center [309, 128] width 57 height 17
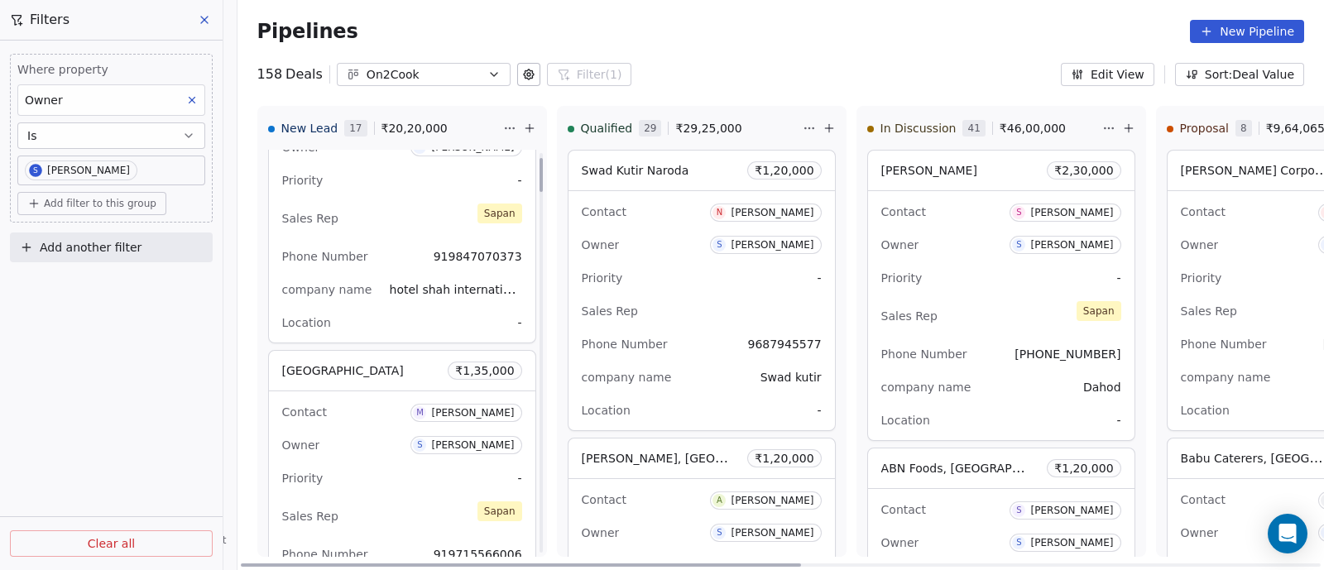
scroll to position [0, 0]
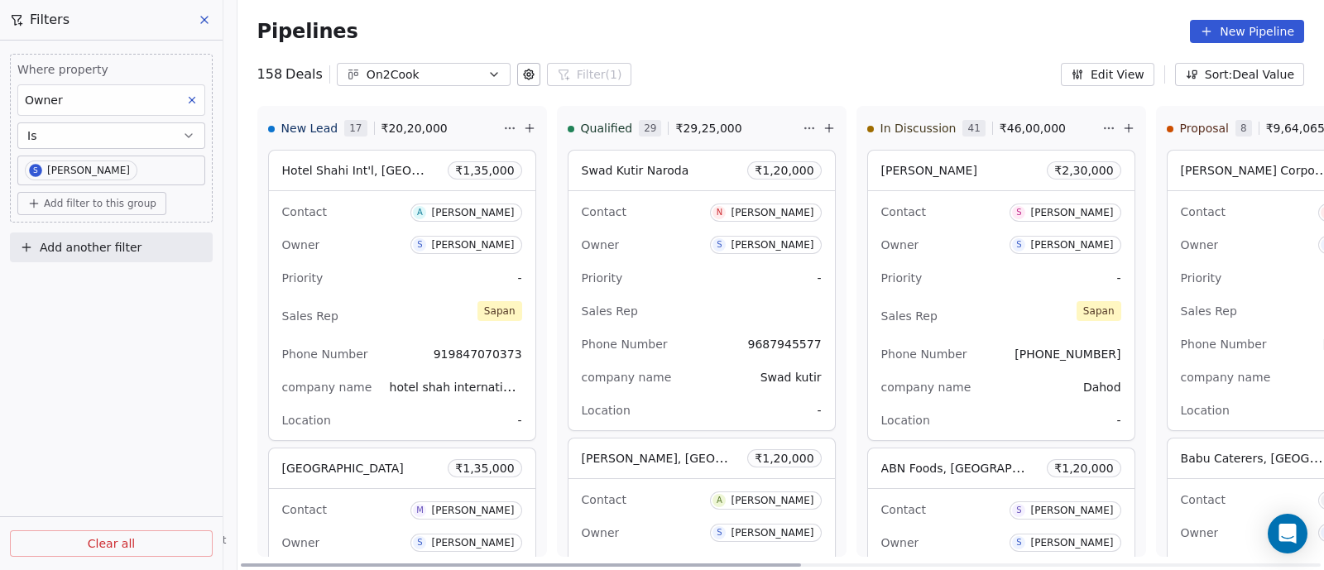
click at [382, 224] on div "Contact A [PERSON_NAME]" at bounding box center [402, 211] width 240 height 27
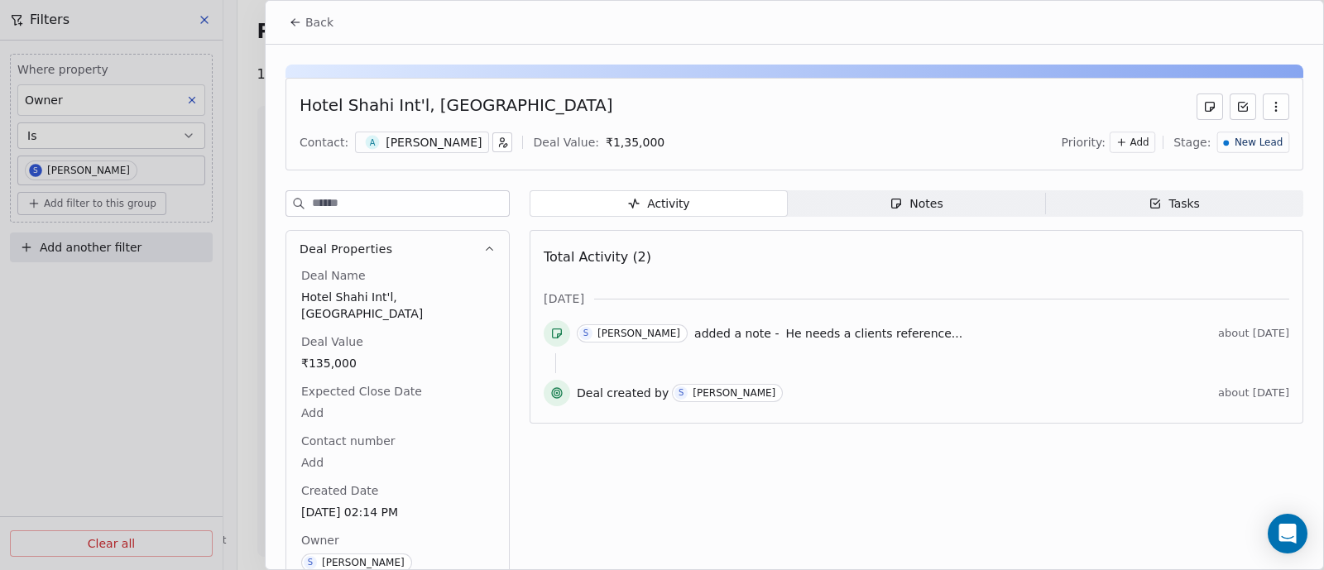
click at [320, 17] on span "Back" at bounding box center [319, 22] width 28 height 17
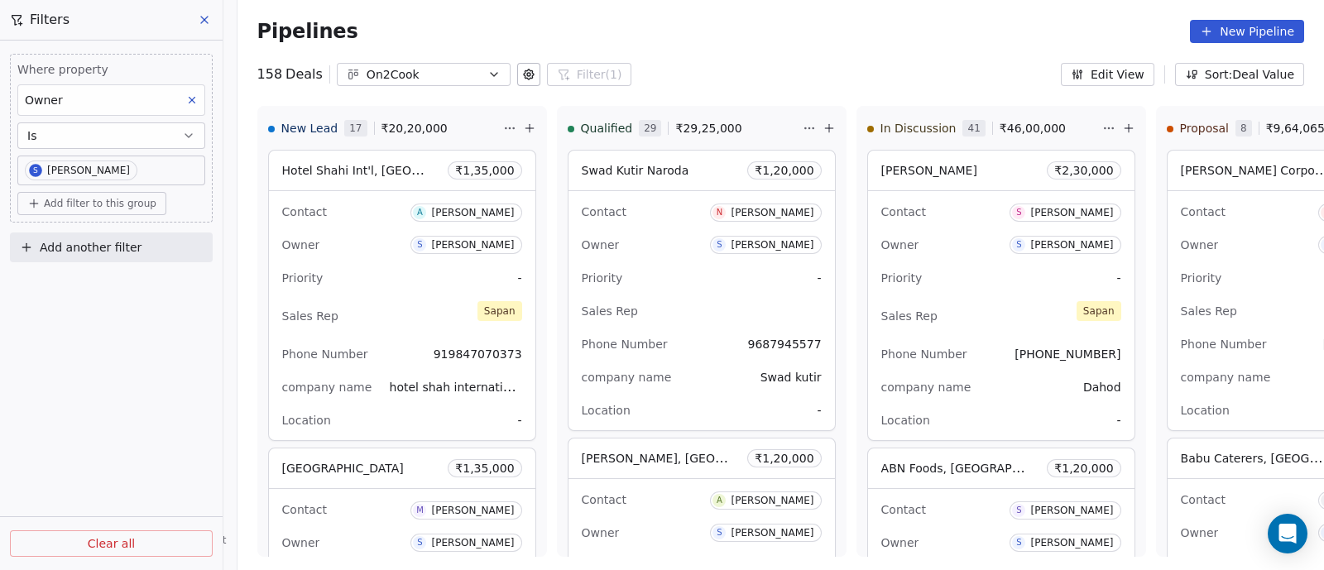
click at [1245, 30] on button "New Pipeline" at bounding box center [1247, 31] width 114 height 23
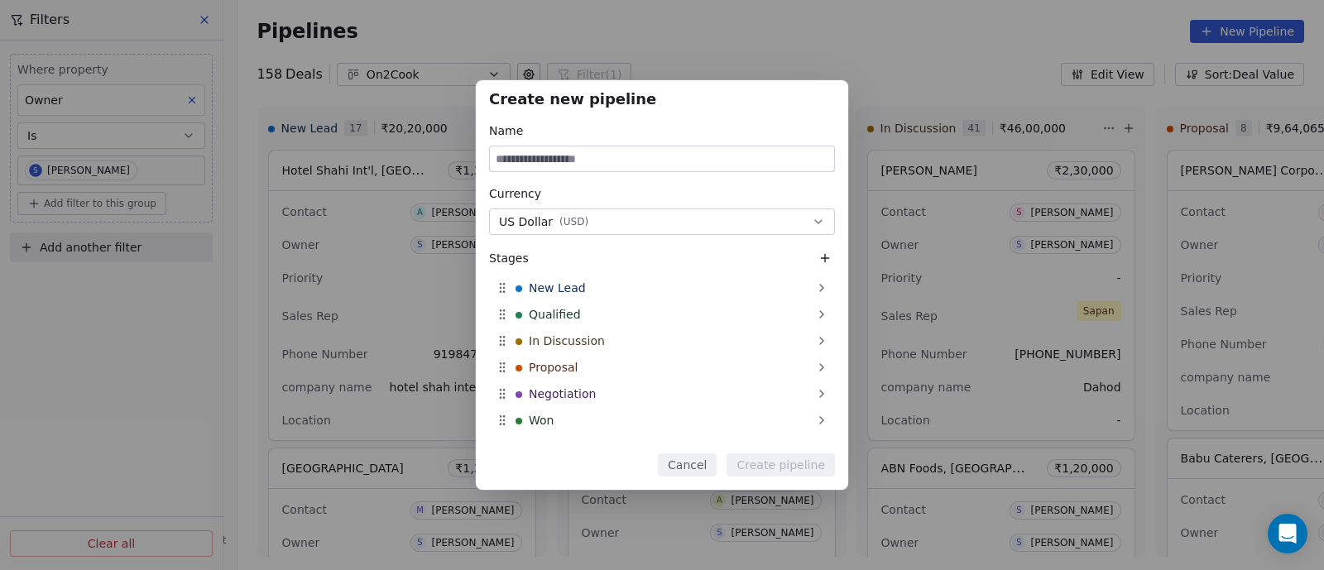
click at [651, 167] on input at bounding box center [662, 159] width 344 height 25
type input "*****"
drag, startPoint x: 551, startPoint y: 163, endPoint x: 455, endPoint y: 152, distance: 96.6
click at [455, 152] on div "Create new pipeline Name ***** Currency US Dollar ( USD ) Stages New Lead Quali…" at bounding box center [662, 285] width 1324 height 411
click at [820, 218] on icon "button" at bounding box center [818, 221] width 13 height 13
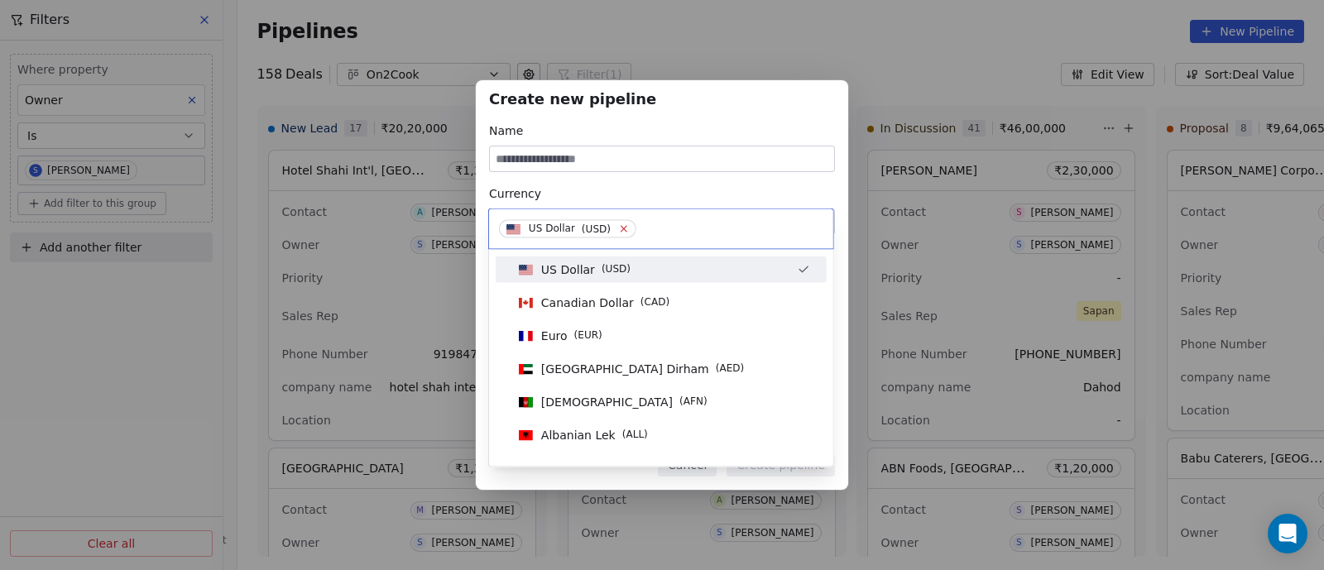
click at [618, 230] on icon at bounding box center [623, 229] width 11 height 11
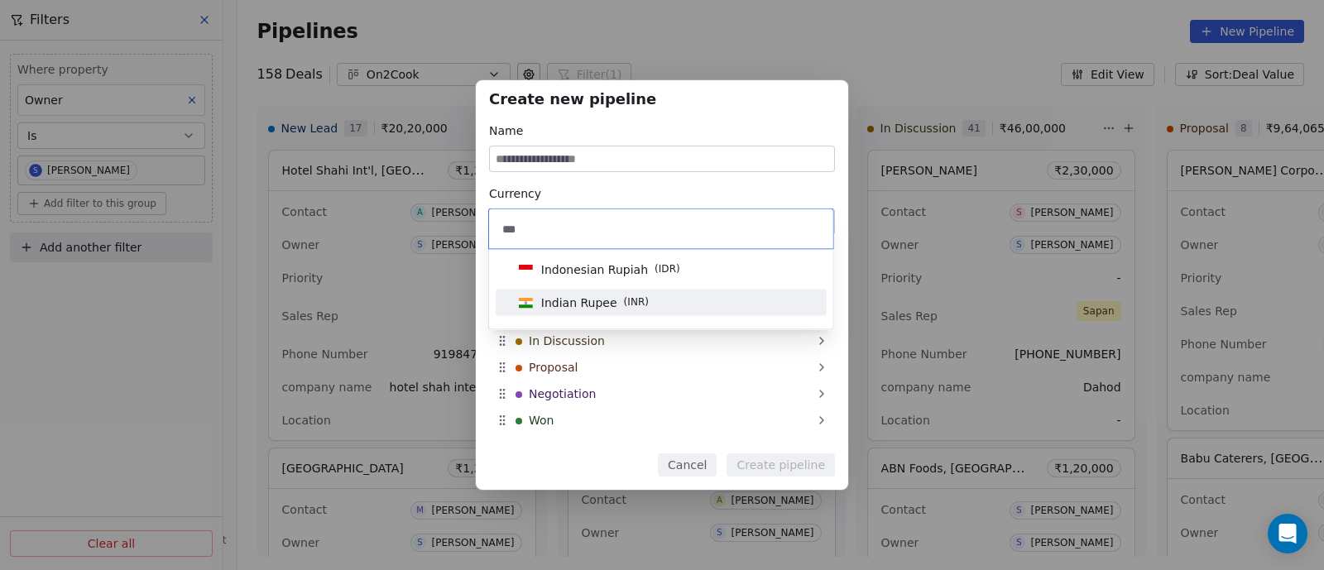
type input "***"
click at [608, 309] on span "Indian Rupee" at bounding box center [579, 303] width 76 height 17
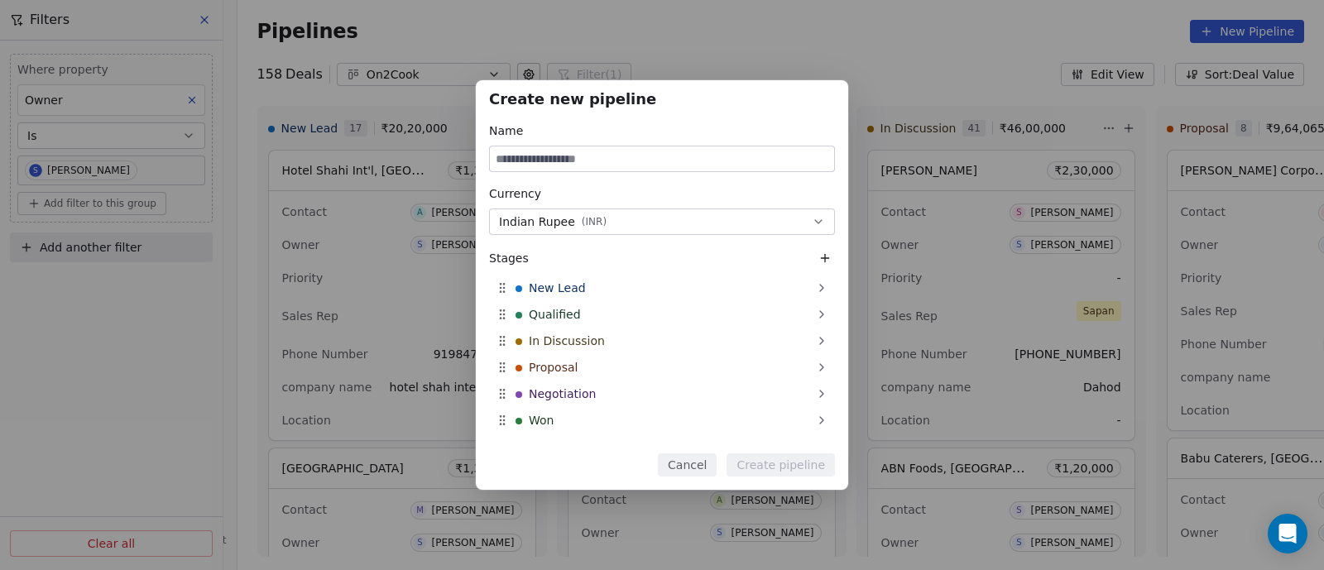
click at [557, 161] on input at bounding box center [662, 159] width 344 height 25
click at [537, 159] on input "**" at bounding box center [662, 159] width 344 height 25
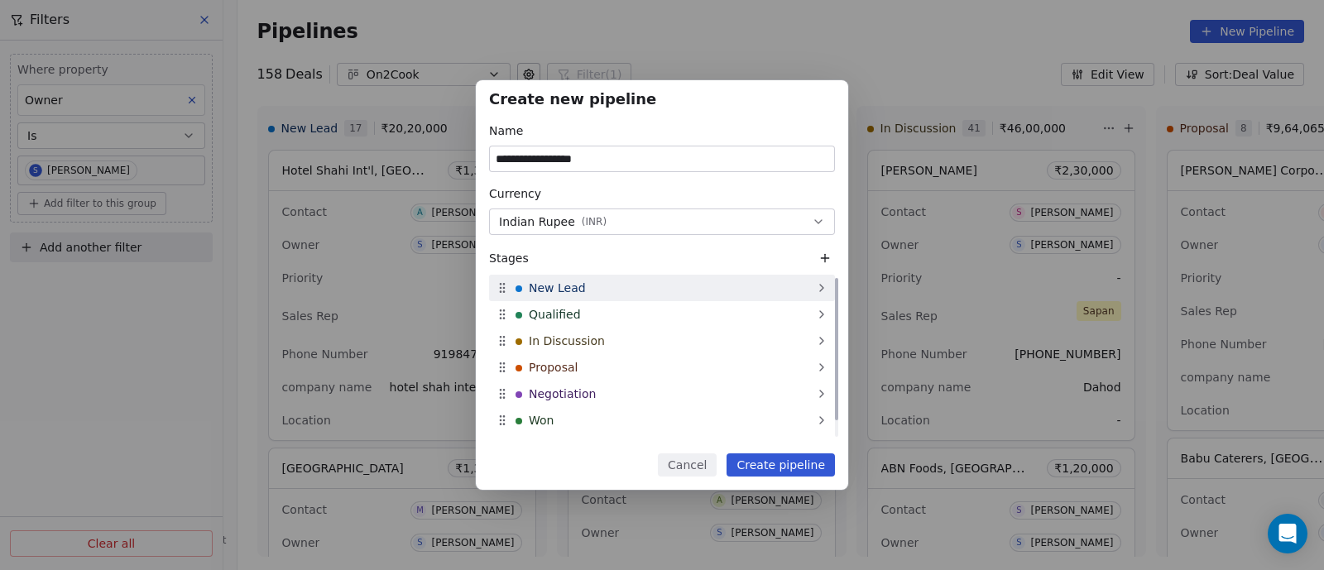
type input "**********"
click at [571, 286] on span "New Lead" at bounding box center [557, 288] width 57 height 17
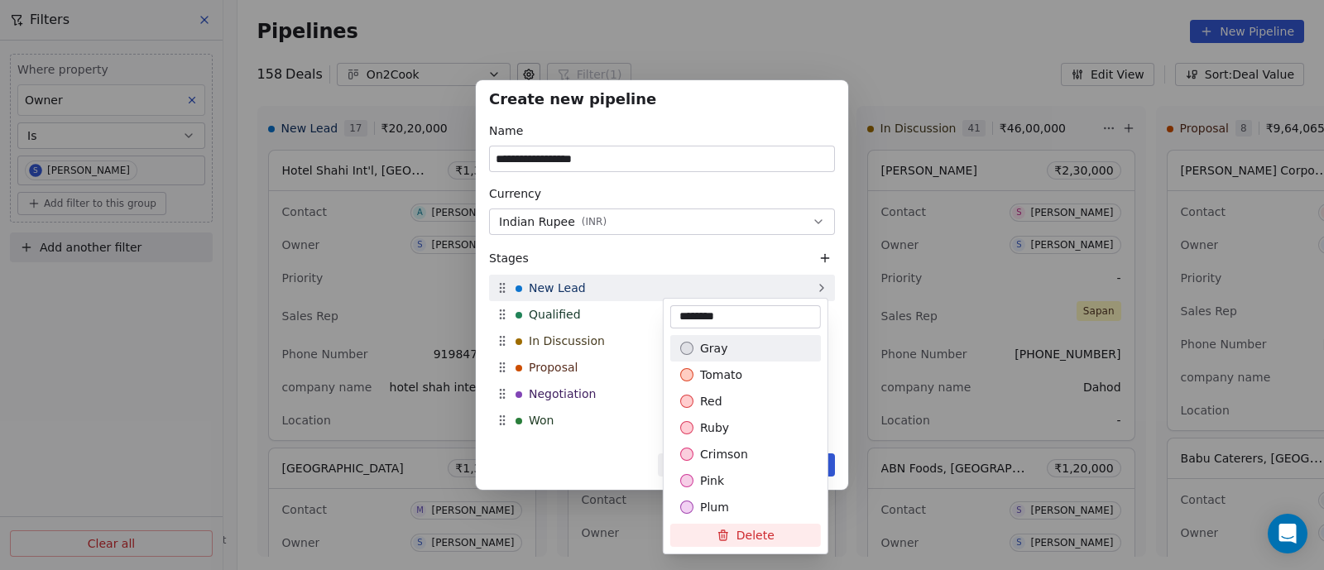
click at [571, 287] on div "**********" at bounding box center [662, 285] width 1324 height 411
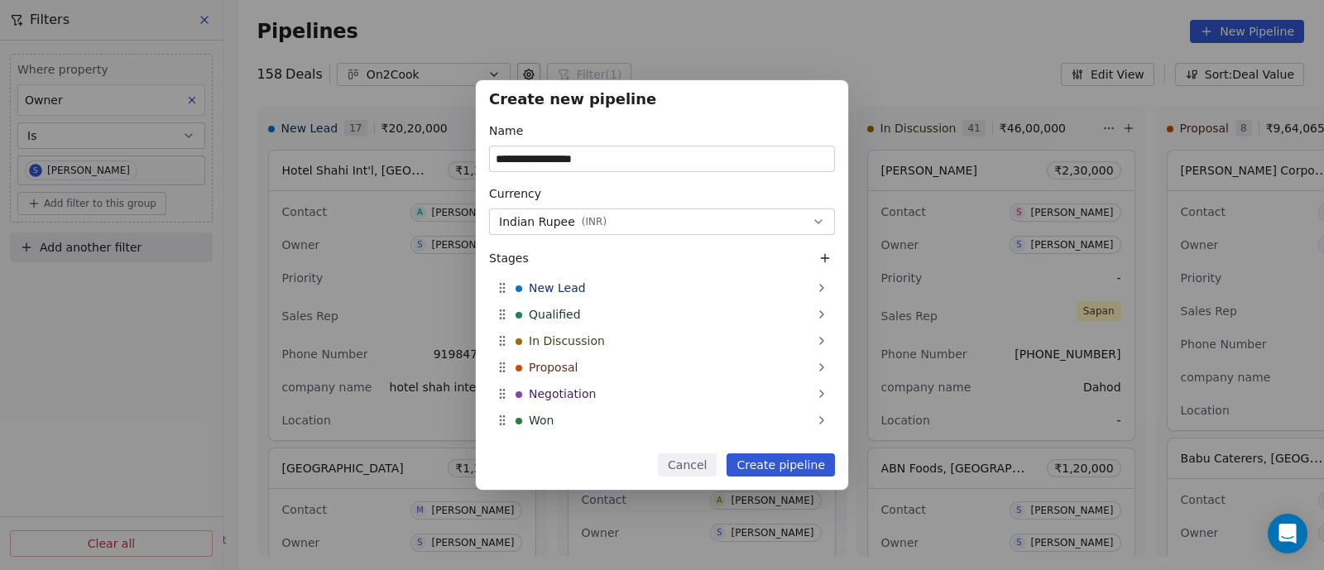
click at [776, 466] on button "Create pipeline" at bounding box center [781, 465] width 108 height 23
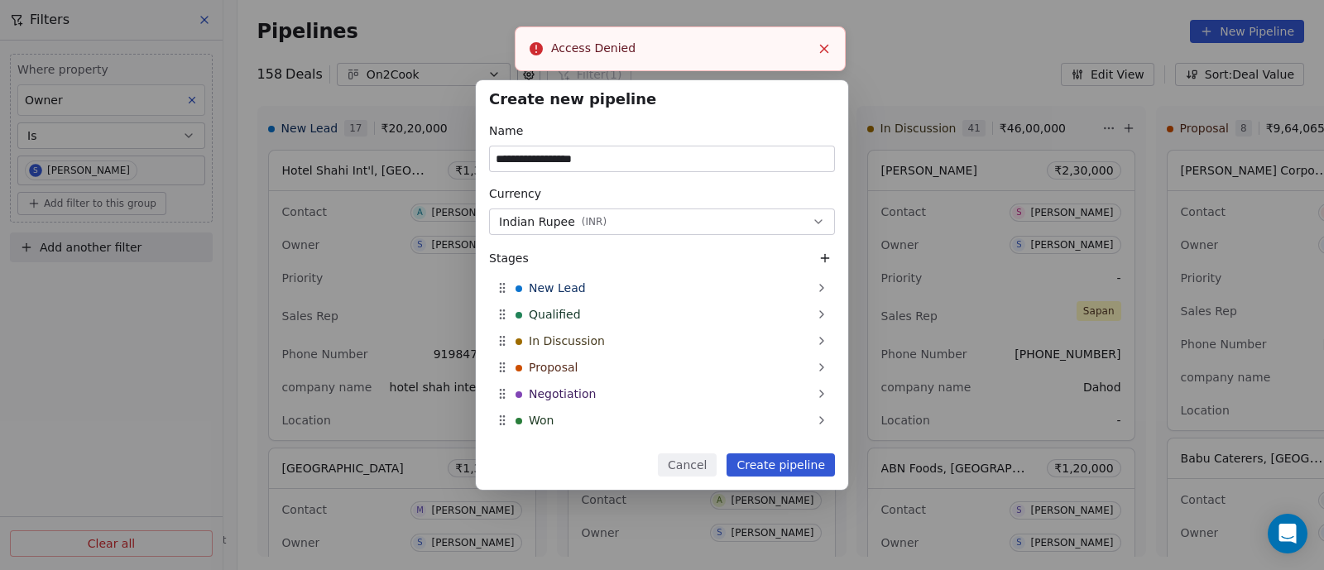
click at [826, 45] on icon "Close toast" at bounding box center [824, 48] width 15 height 15
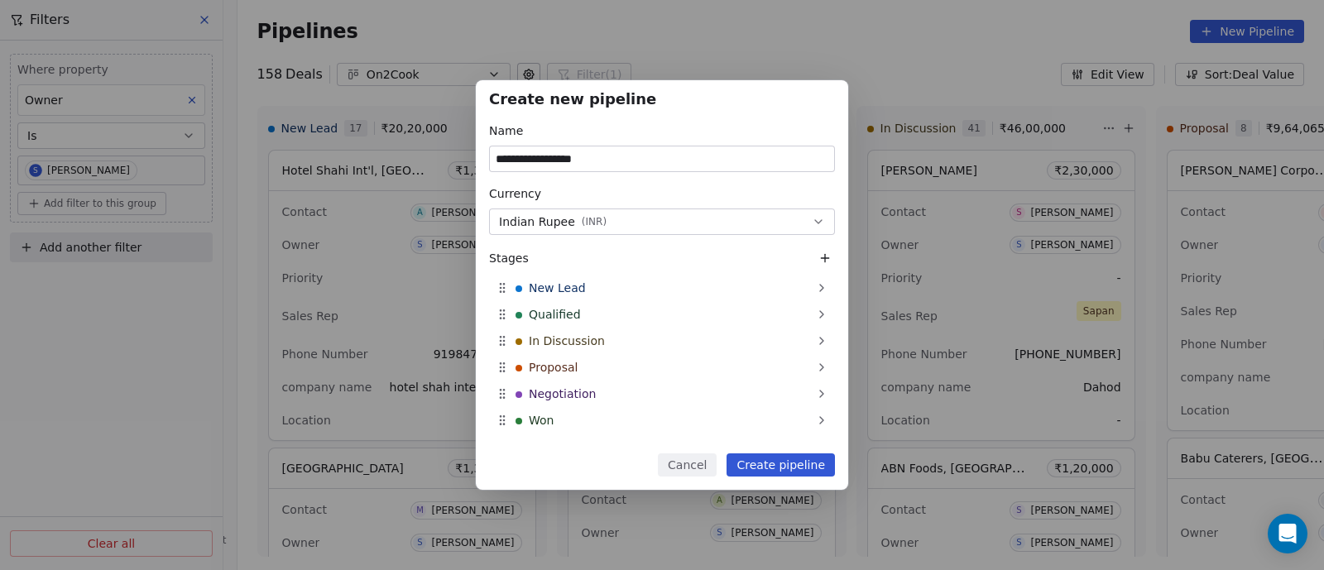
click at [909, 44] on div "**********" at bounding box center [662, 285] width 1324 height 570
click at [701, 465] on button "Cancel" at bounding box center [687, 465] width 59 height 23
